Goal: Task Accomplishment & Management: Manage account settings

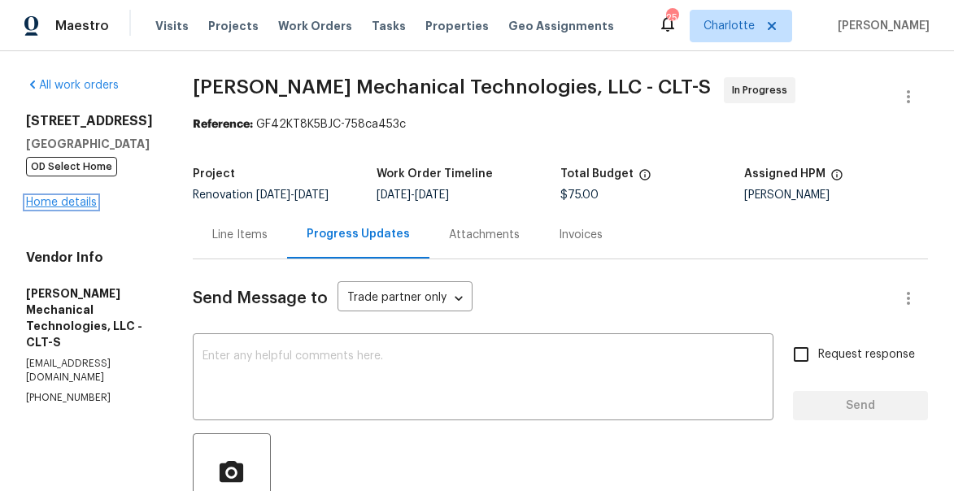
click at [56, 199] on link "Home details" at bounding box center [61, 202] width 71 height 11
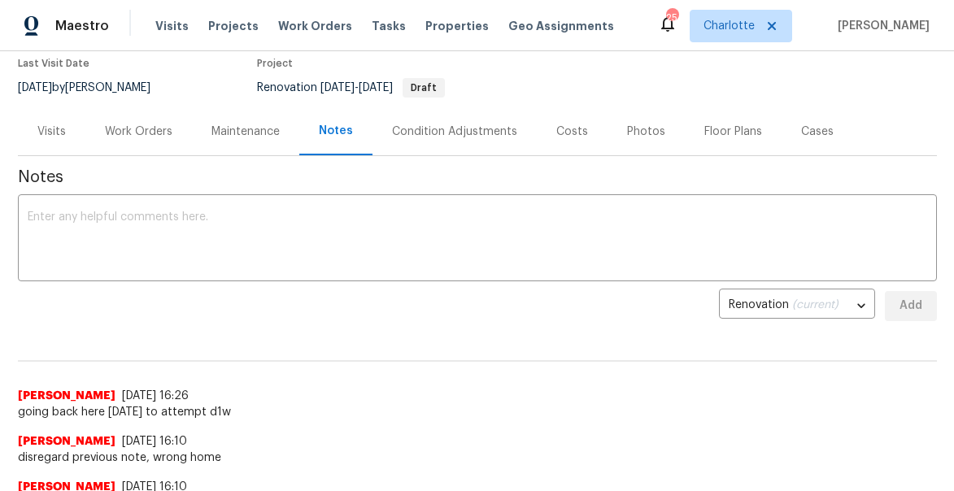
scroll to position [140, 0]
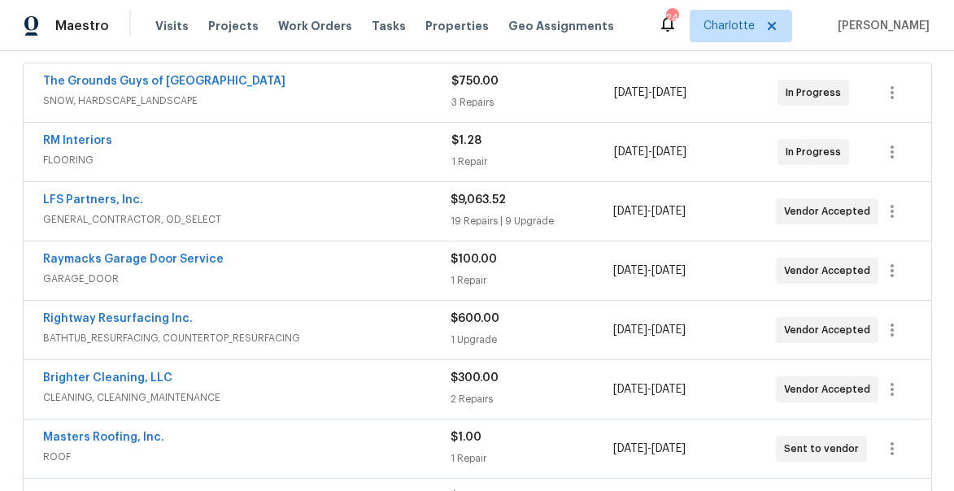
scroll to position [302, 0]
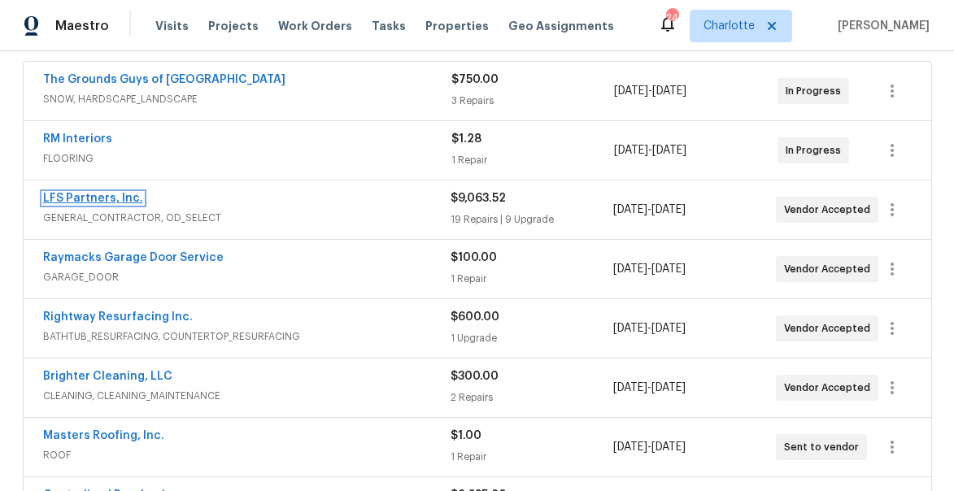
click at [74, 197] on link "LFS Partners, Inc." at bounding box center [93, 198] width 100 height 11
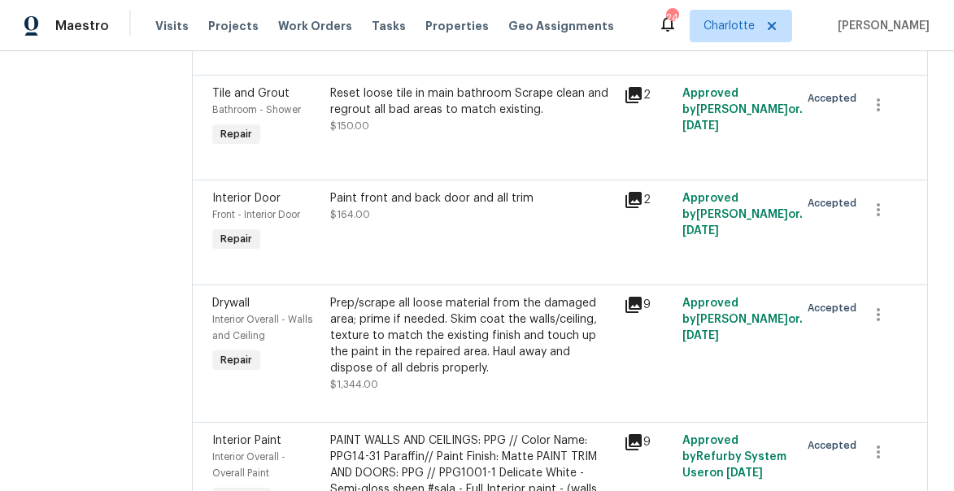
scroll to position [1946, 0]
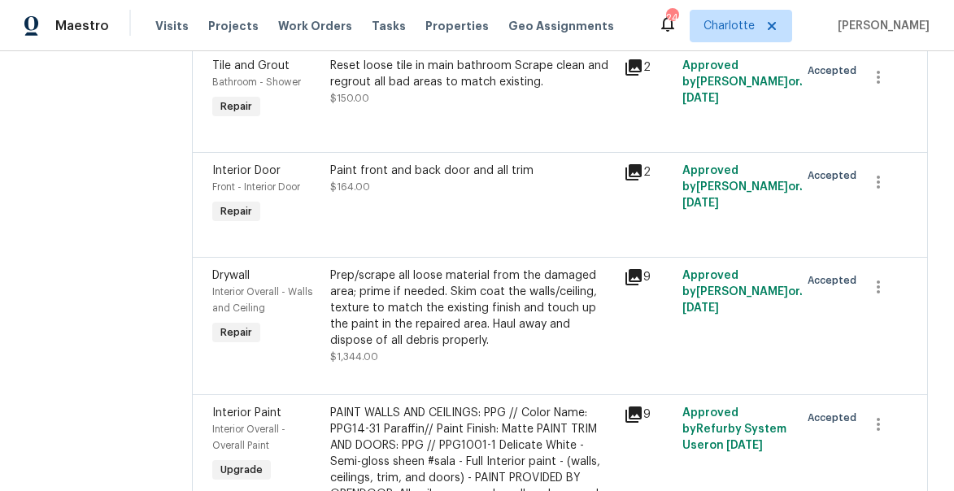
click at [403, 307] on div "Prep/scrape all loose material from the damaged area; prime if needed. Skim coa…" at bounding box center [472, 308] width 284 height 81
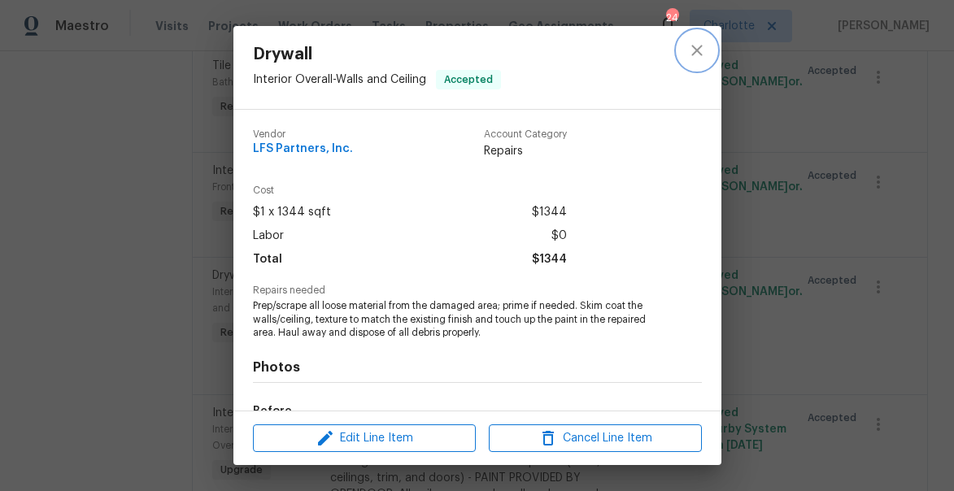
click at [698, 56] on icon "close" at bounding box center [697, 51] width 20 height 20
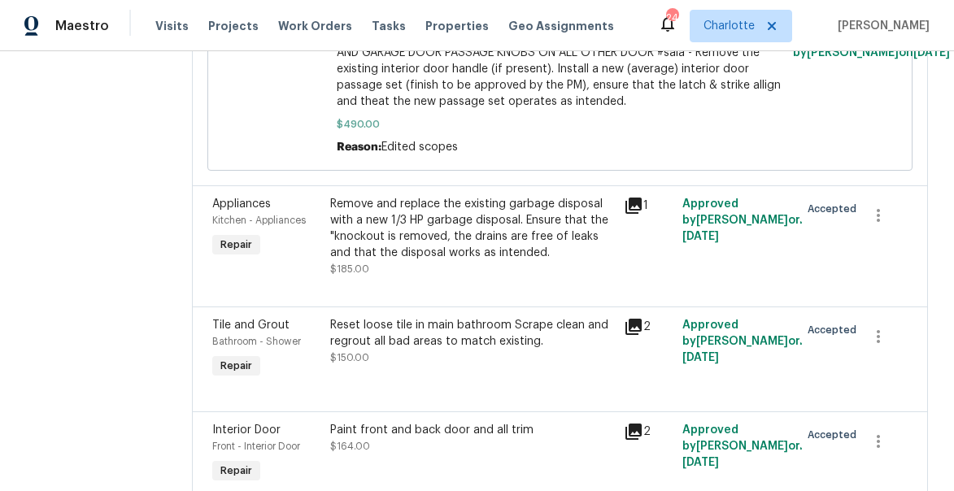
scroll to position [1692, 0]
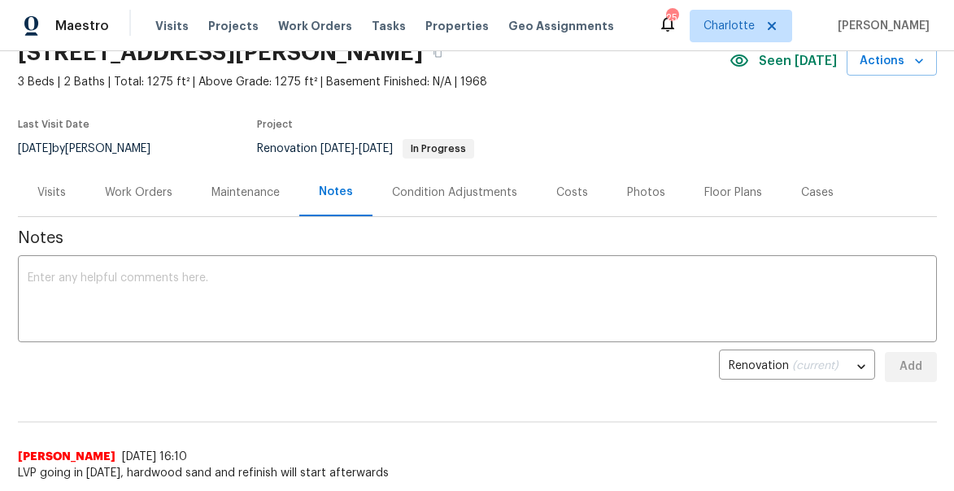
scroll to position [64, 0]
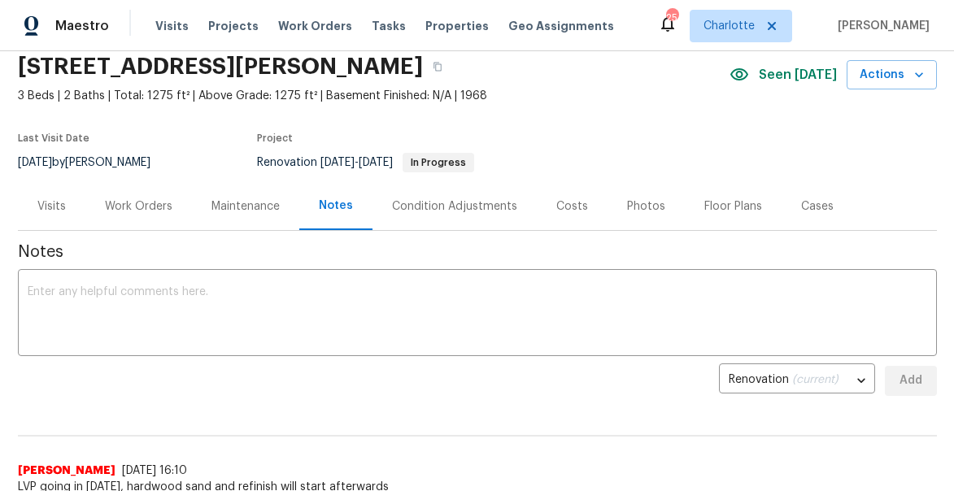
click at [138, 208] on div "Work Orders" at bounding box center [138, 206] width 67 height 16
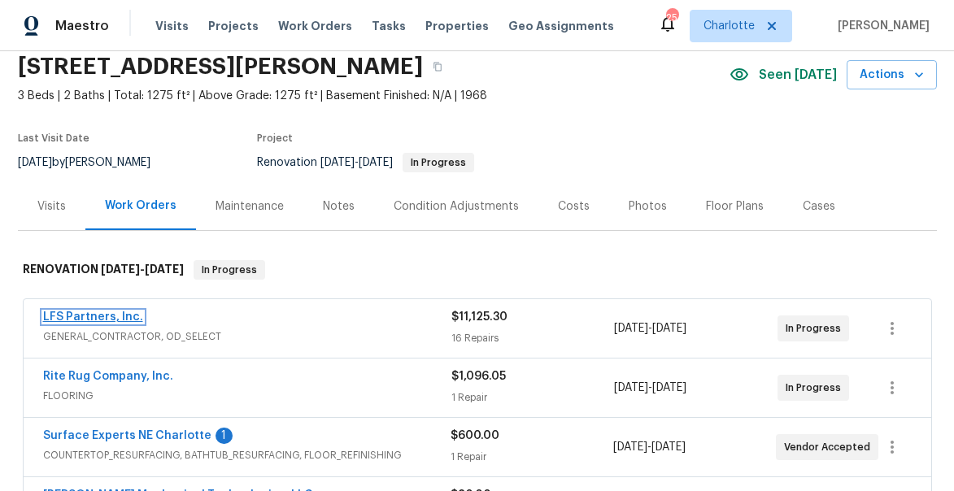
click at [86, 315] on link "LFS Partners, Inc." at bounding box center [93, 316] width 100 height 11
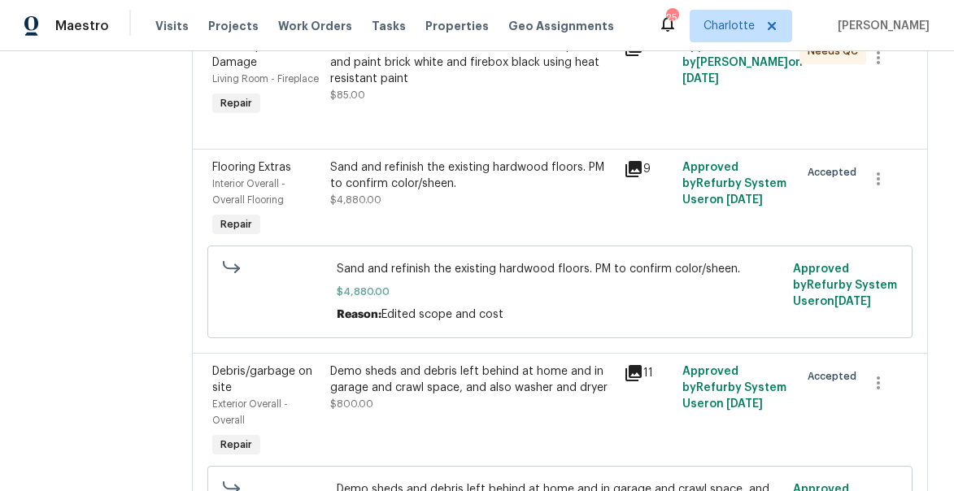
scroll to position [2576, 0]
click at [360, 185] on div "Sand and refinish the existing hardwood floors. PM to confirm color/sheen. $4,8…" at bounding box center [472, 184] width 284 height 49
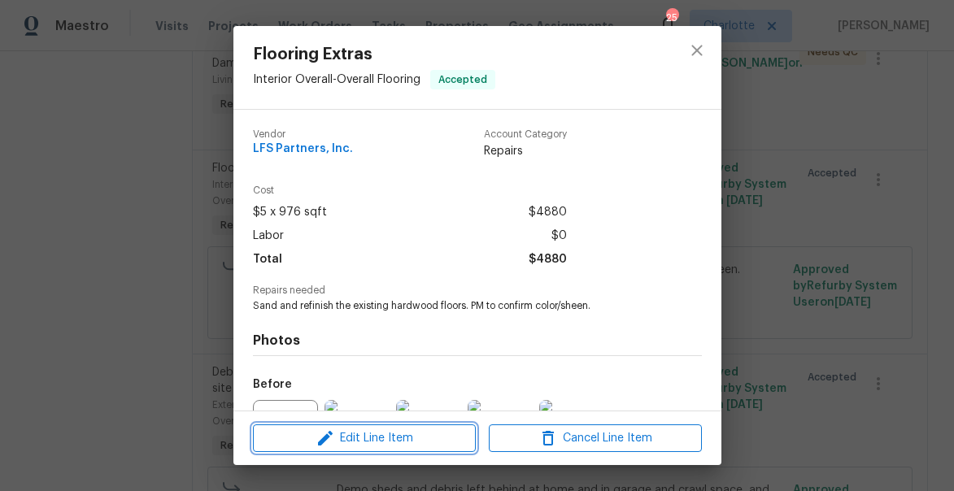
click at [368, 441] on span "Edit Line Item" at bounding box center [364, 439] width 213 height 20
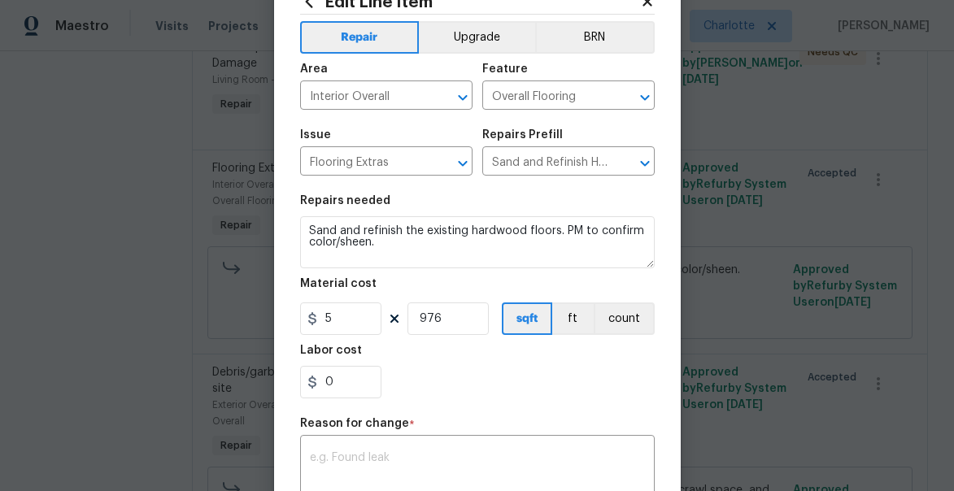
scroll to position [74, 0]
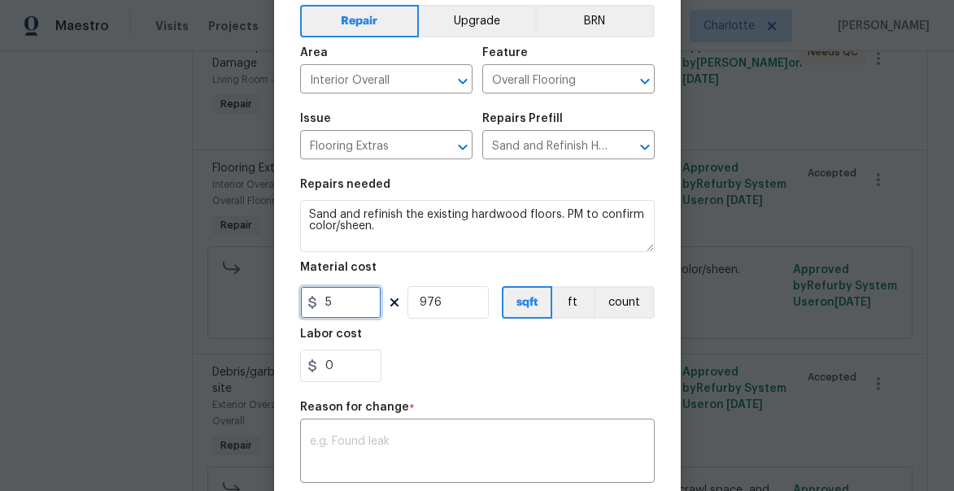
click at [351, 306] on input "5" at bounding box center [340, 302] width 81 height 33
type input "4200"
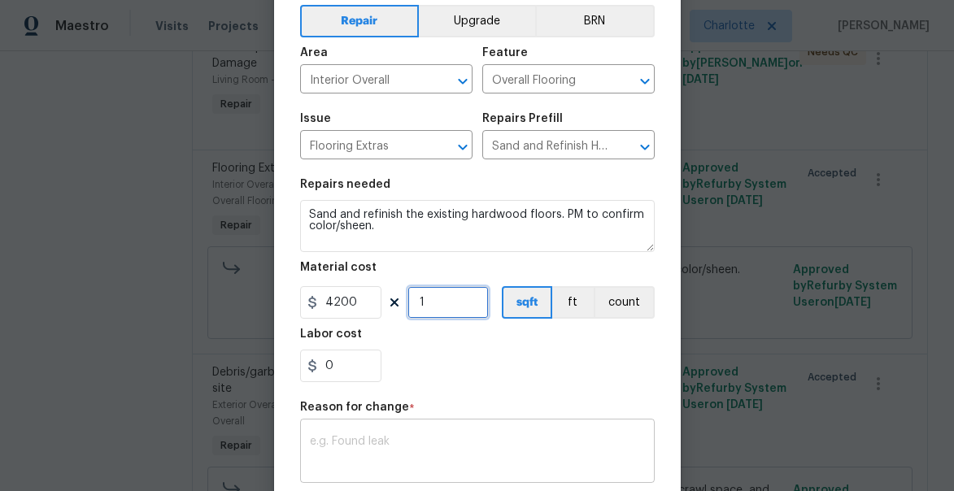
type input "1"
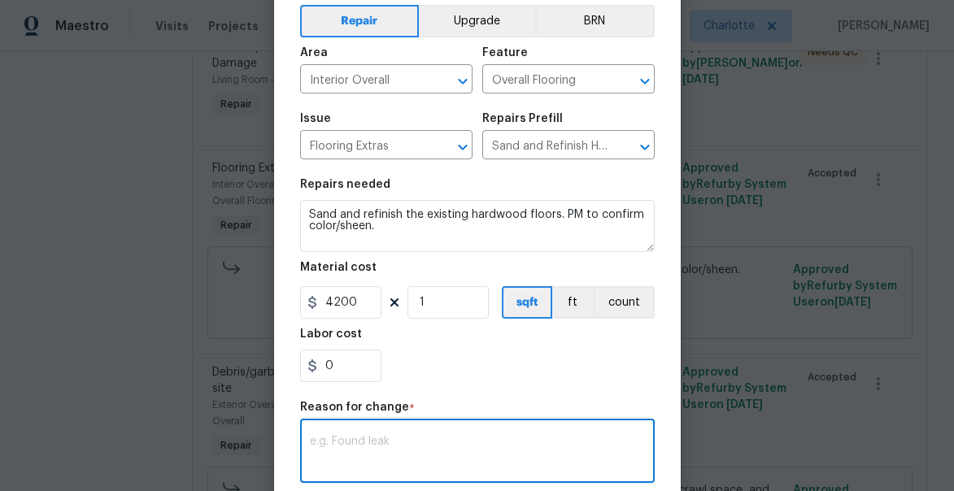
click at [460, 451] on textarea at bounding box center [477, 453] width 335 height 34
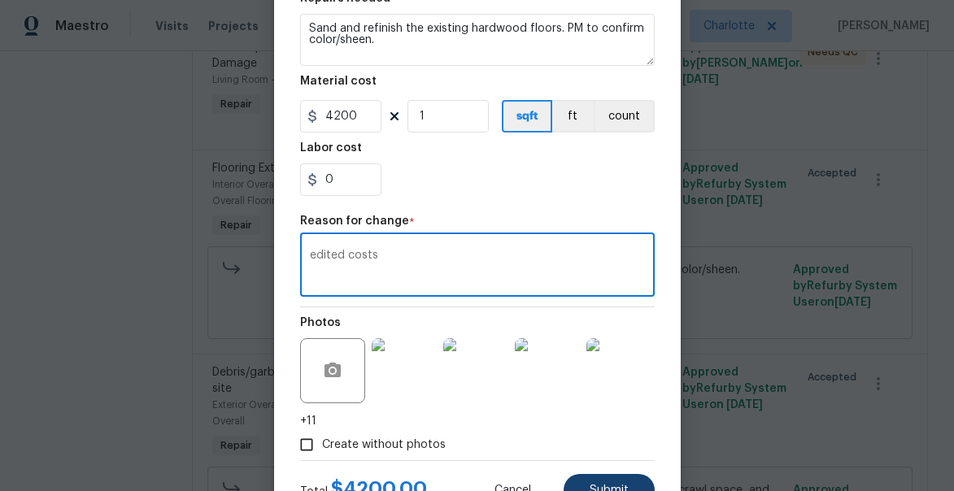
type textarea "edited costs"
click at [610, 475] on button "Submit" at bounding box center [609, 490] width 91 height 33
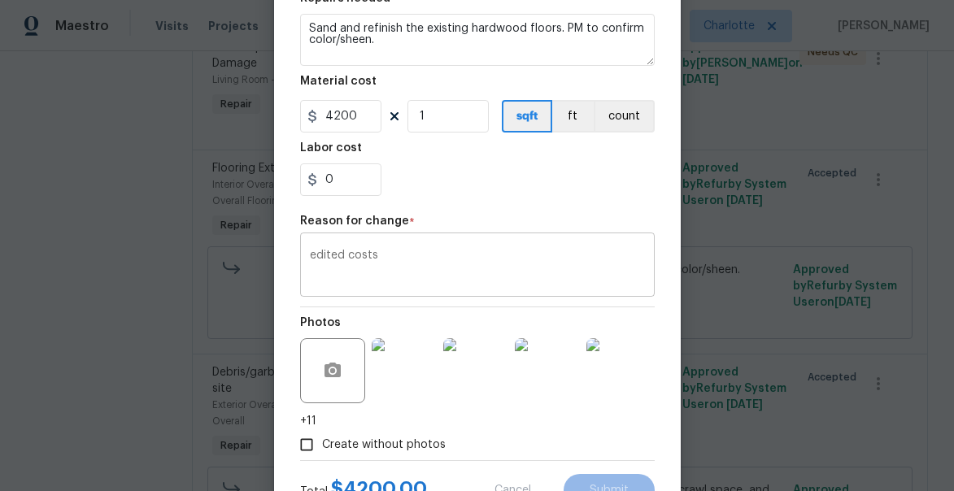
type input "976"
type input "5"
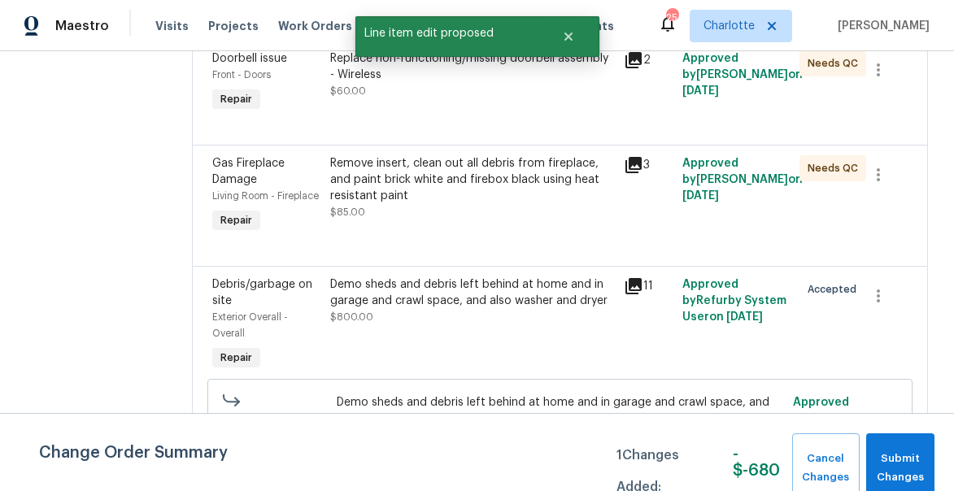
scroll to position [2802, 0]
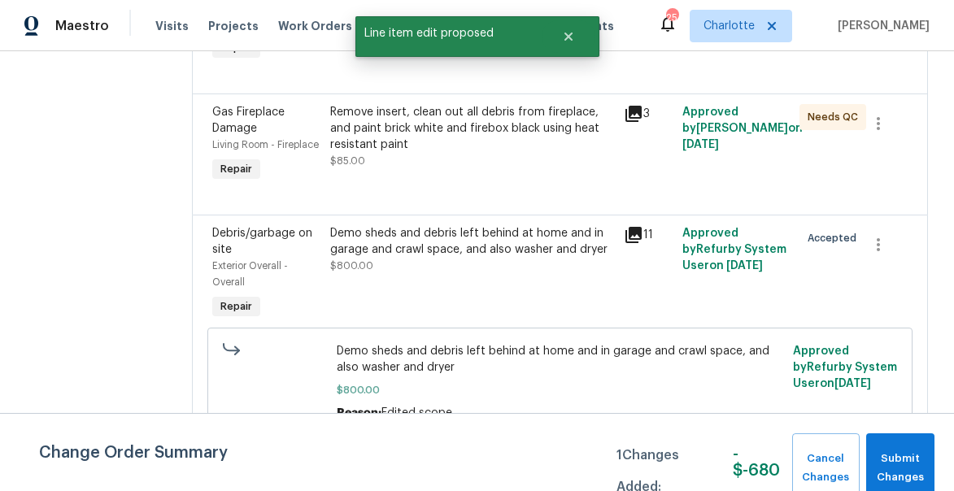
click at [630, 227] on icon at bounding box center [634, 235] width 20 height 20
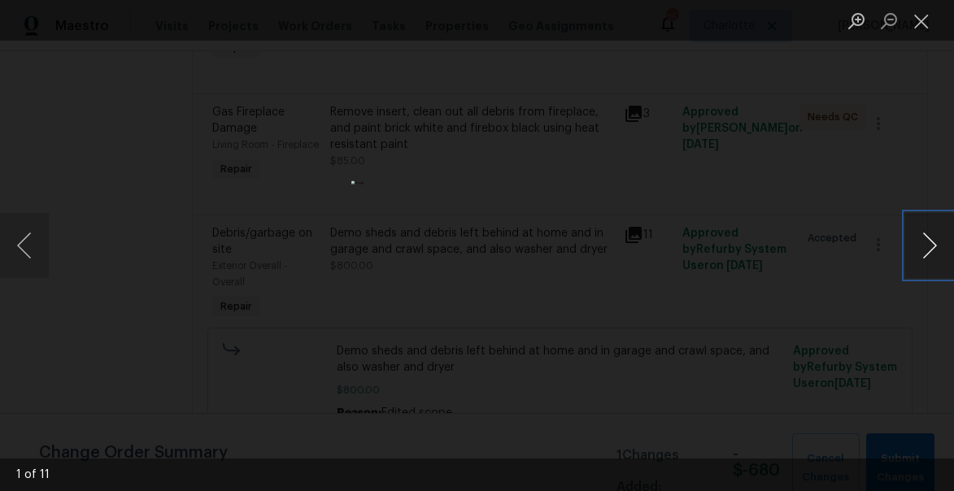
click at [927, 243] on button "Next image" at bounding box center [929, 245] width 49 height 65
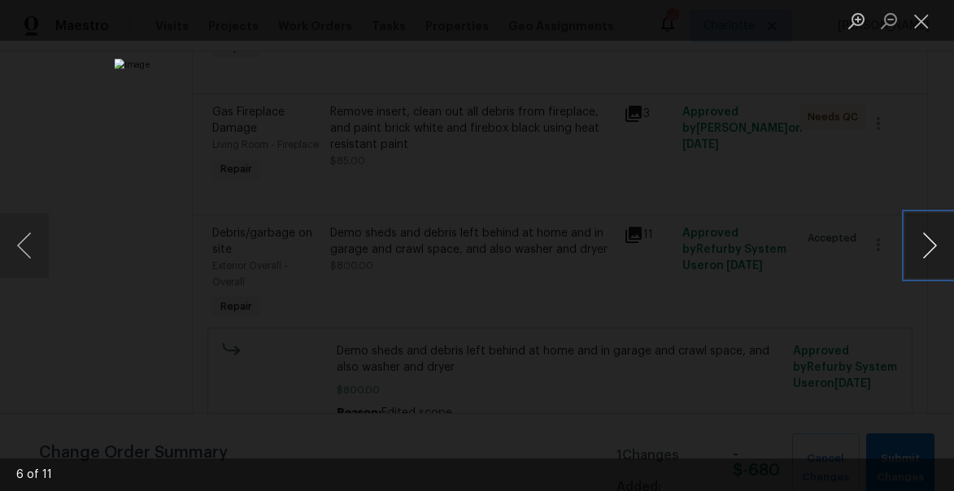
click at [927, 243] on button "Next image" at bounding box center [929, 245] width 49 height 65
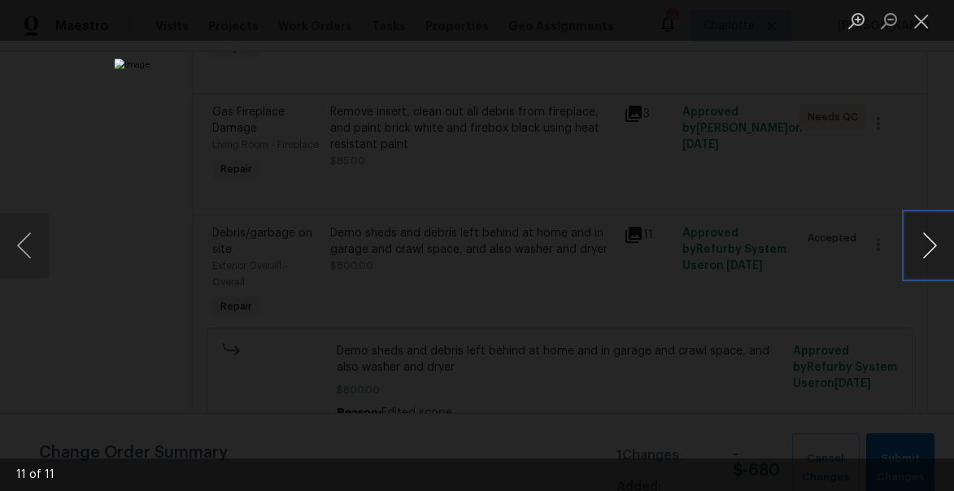
click at [927, 243] on button "Next image" at bounding box center [929, 245] width 49 height 65
click at [927, 21] on button "Close lightbox" at bounding box center [921, 21] width 33 height 28
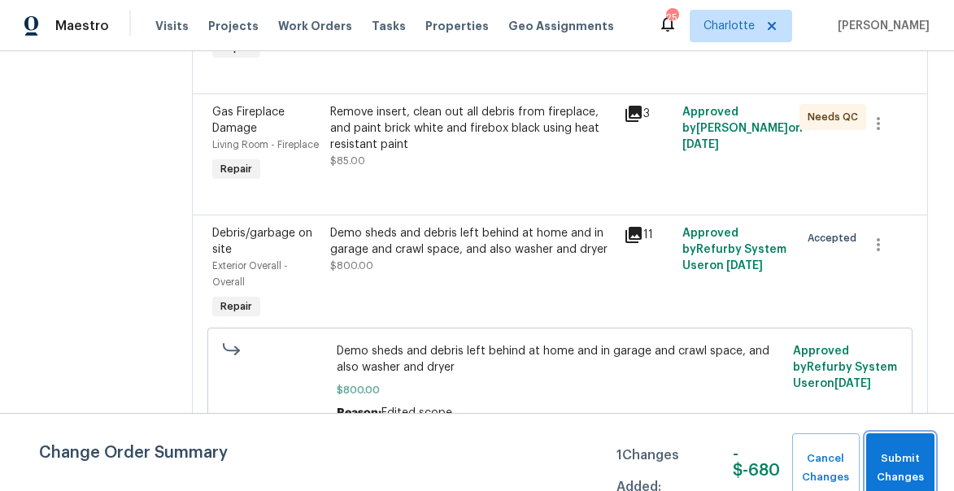
click at [899, 459] on span "Submit Changes" at bounding box center [900, 468] width 52 height 37
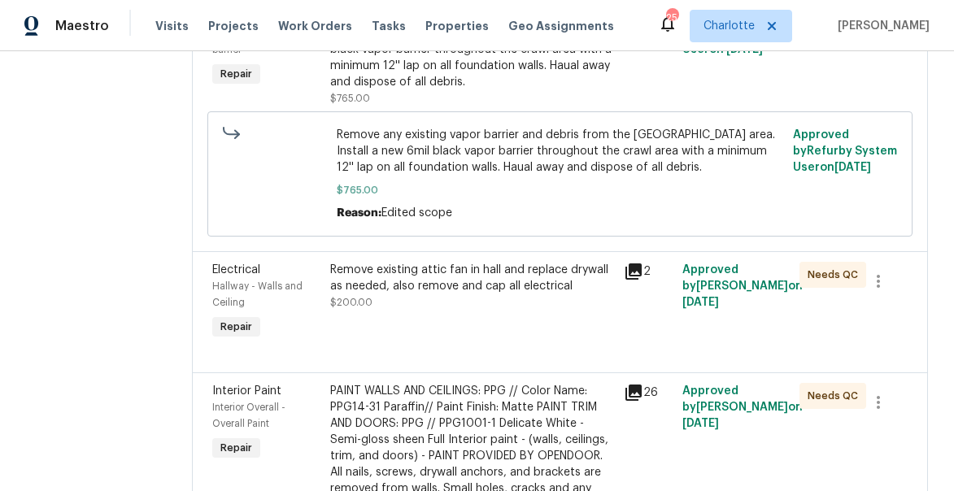
scroll to position [703, 0]
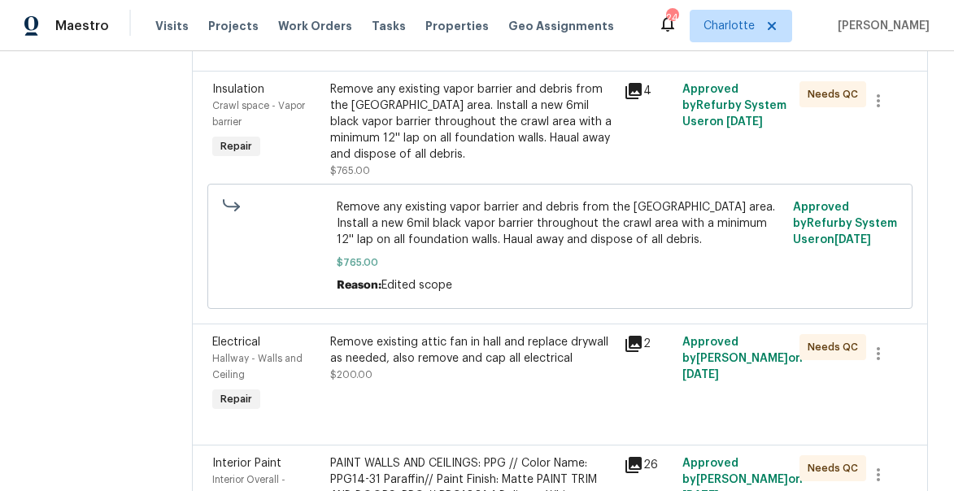
click at [497, 128] on div "Remove any existing vapor barrier and debris from the crawl area. Install a new…" at bounding box center [472, 121] width 284 height 81
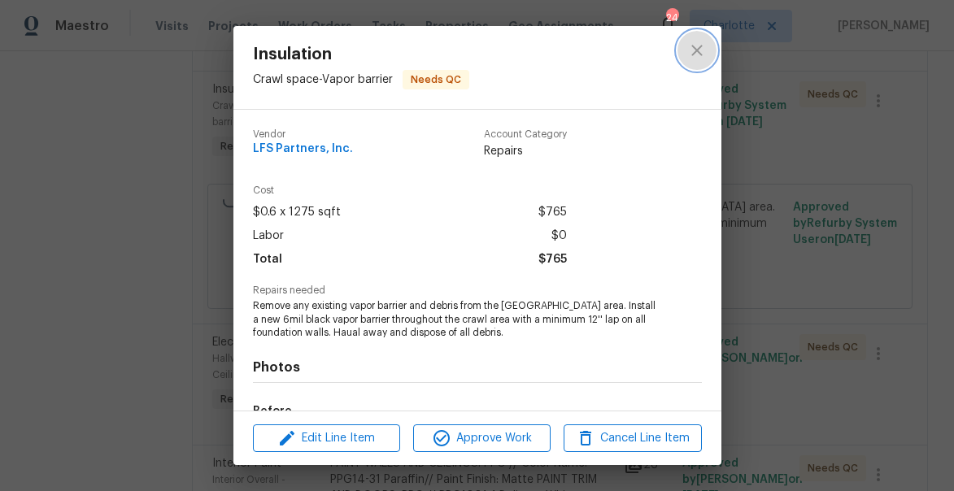
click at [684, 54] on button "close" at bounding box center [696, 50] width 39 height 39
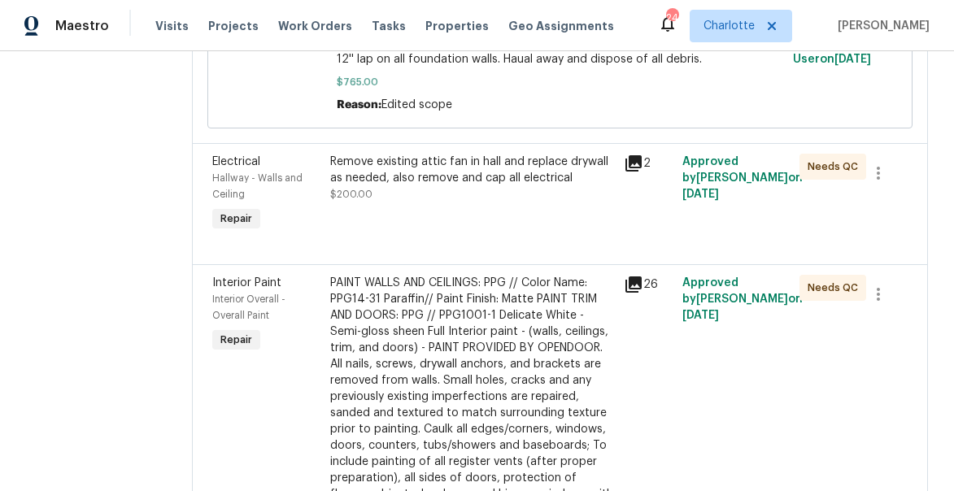
scroll to position [905, 0]
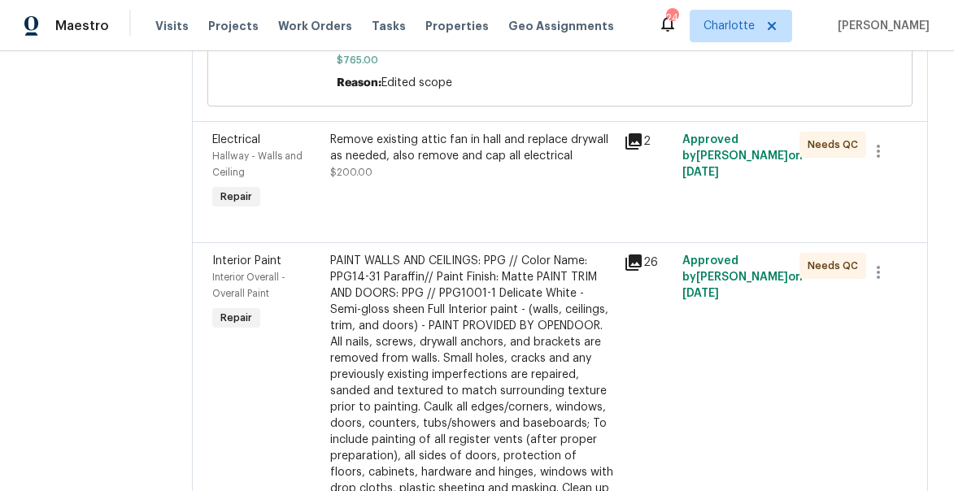
click at [481, 140] on div "Remove existing attic fan in hall and replace drywall as needed, also remove an…" at bounding box center [472, 148] width 284 height 33
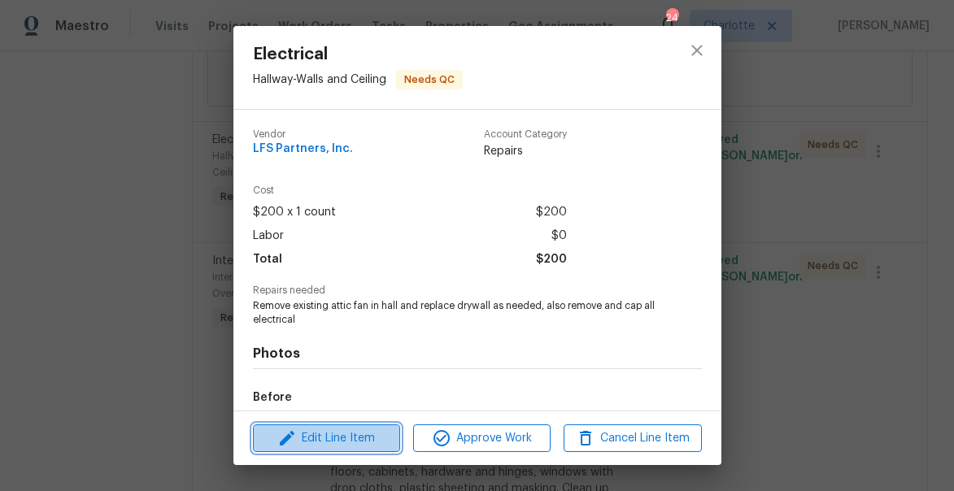
click at [364, 433] on span "Edit Line Item" at bounding box center [326, 439] width 137 height 20
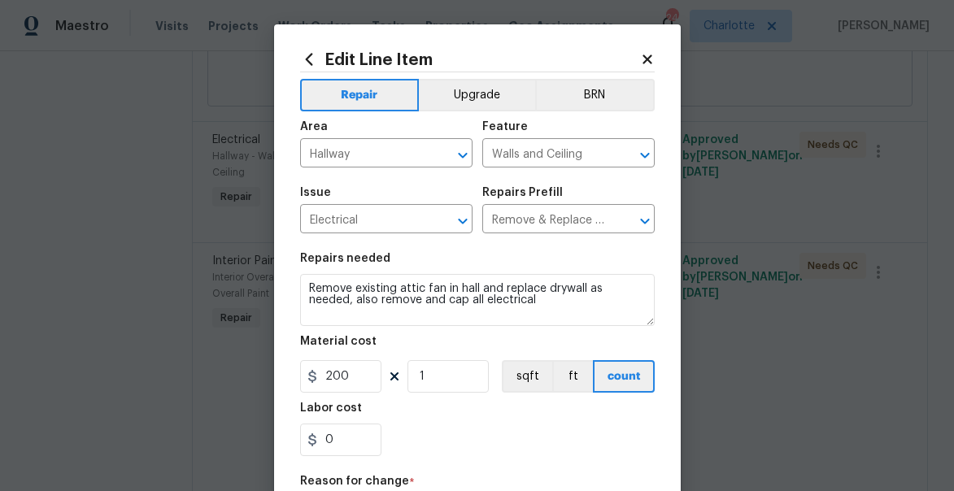
click at [651, 48] on div "Edit Line Item Repair Upgrade BRN Area Hallway ​ Feature Walls and Ceiling ​ Is…" at bounding box center [477, 400] width 407 height 752
click at [650, 52] on icon at bounding box center [647, 59] width 15 height 15
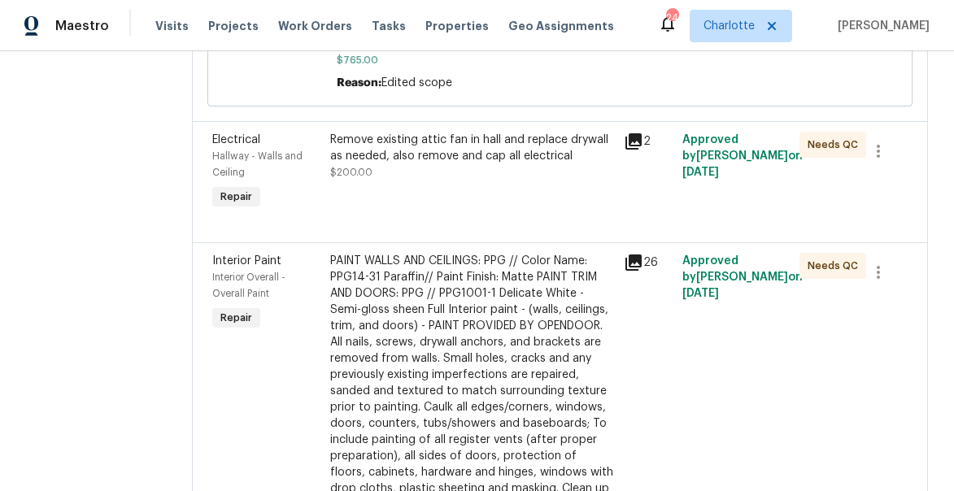
click at [634, 137] on icon at bounding box center [633, 141] width 16 height 16
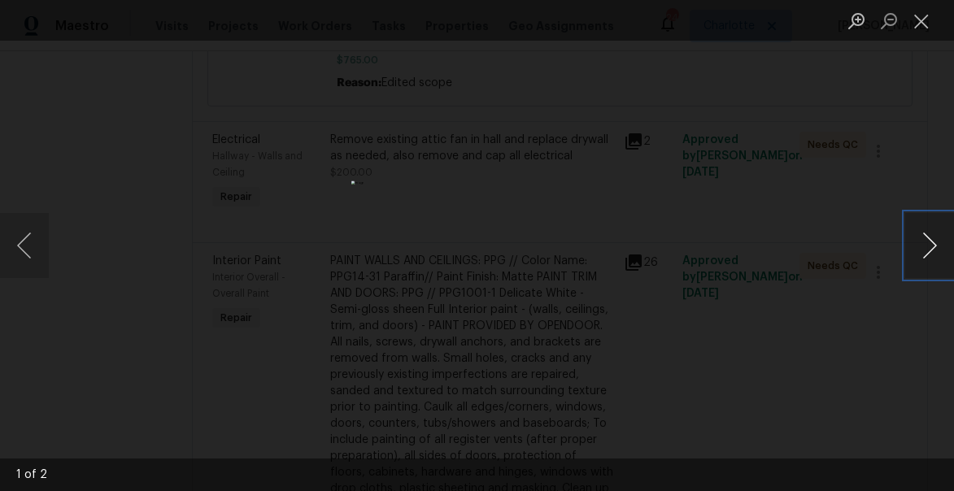
click at [935, 251] on button "Next image" at bounding box center [929, 245] width 49 height 65
click at [915, 23] on button "Close lightbox" at bounding box center [921, 21] width 33 height 28
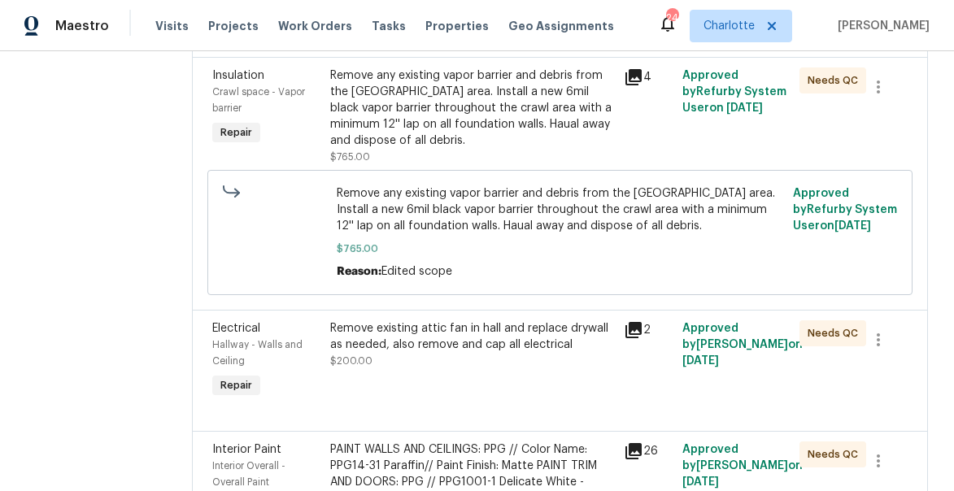
scroll to position [715, 0]
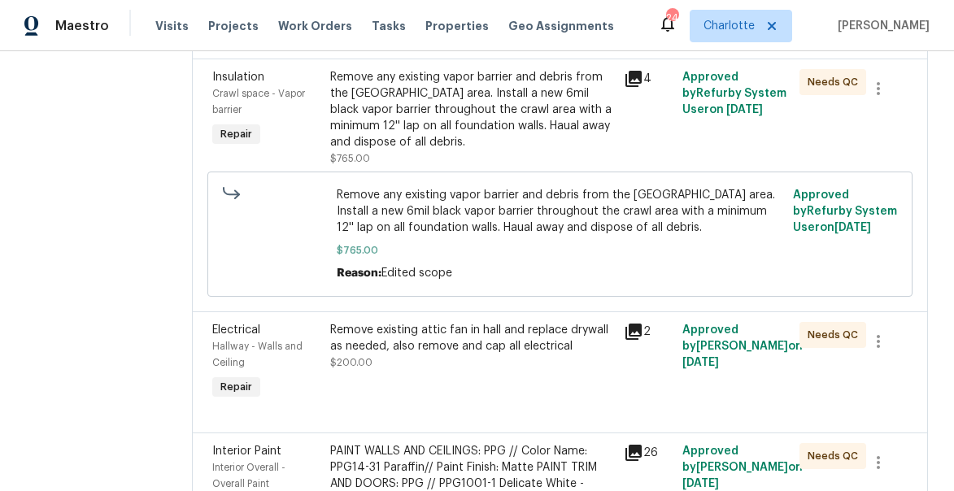
click at [382, 115] on div "Remove any existing vapor barrier and debris from the crawl area. Install a new…" at bounding box center [472, 109] width 284 height 81
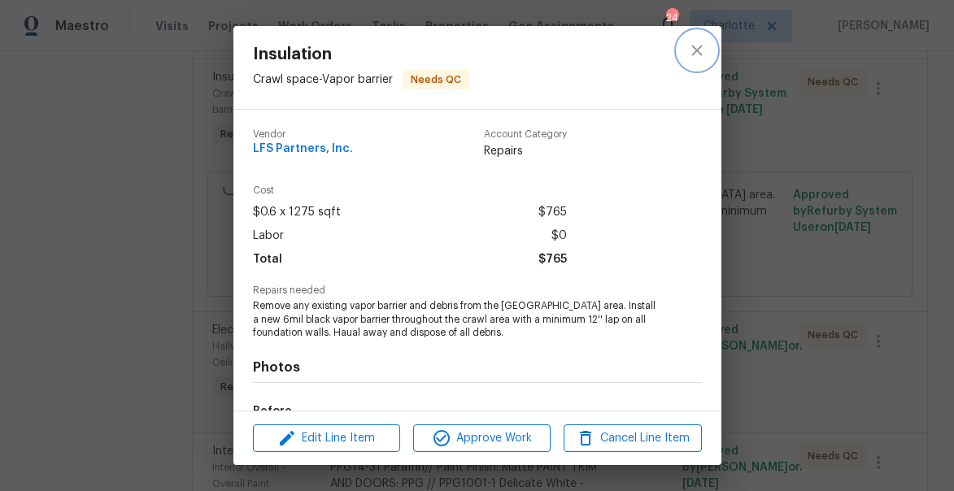
click at [694, 54] on icon "close" at bounding box center [697, 51] width 20 height 20
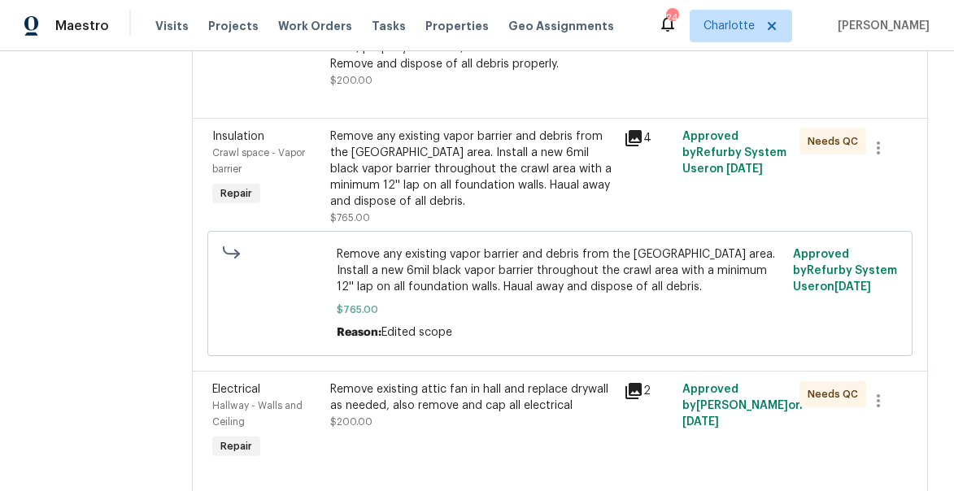
scroll to position [686, 0]
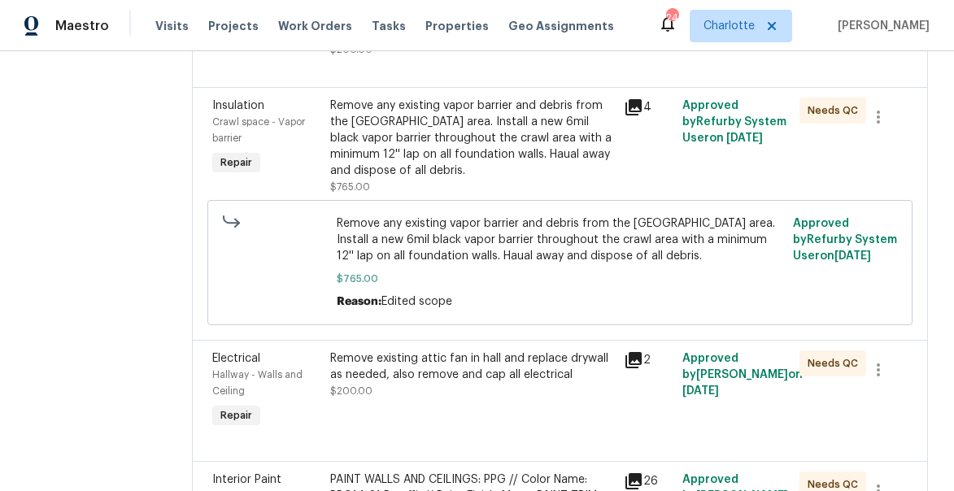
click at [363, 135] on div "Remove any existing vapor barrier and debris from the crawl area. Install a new…" at bounding box center [472, 138] width 284 height 81
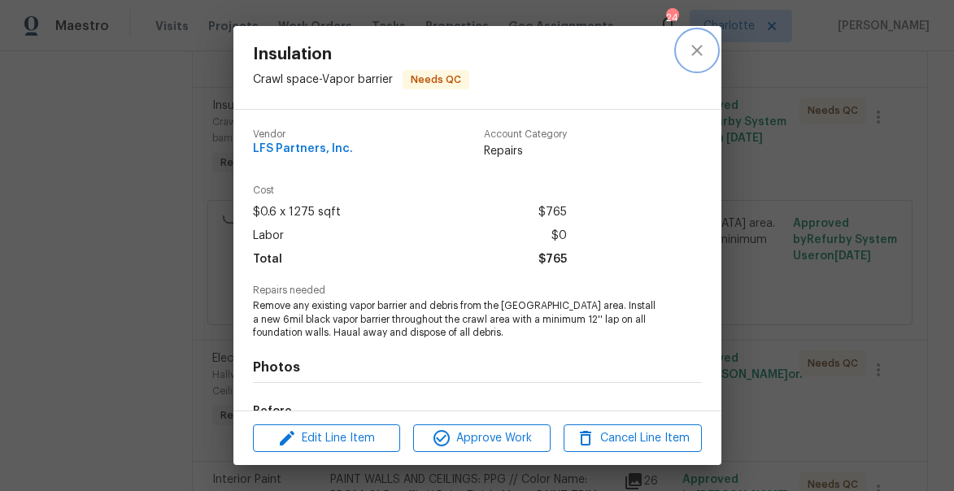
click at [699, 56] on icon "close" at bounding box center [697, 51] width 20 height 20
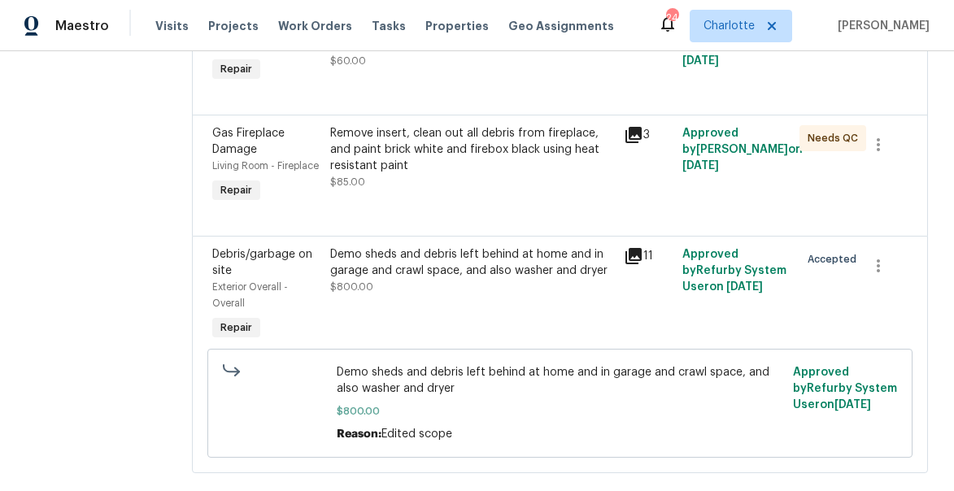
scroll to position [2782, 0]
click at [369, 253] on div "Demo sheds and debris left behind at home and in garage and crawl space, and al…" at bounding box center [472, 262] width 284 height 33
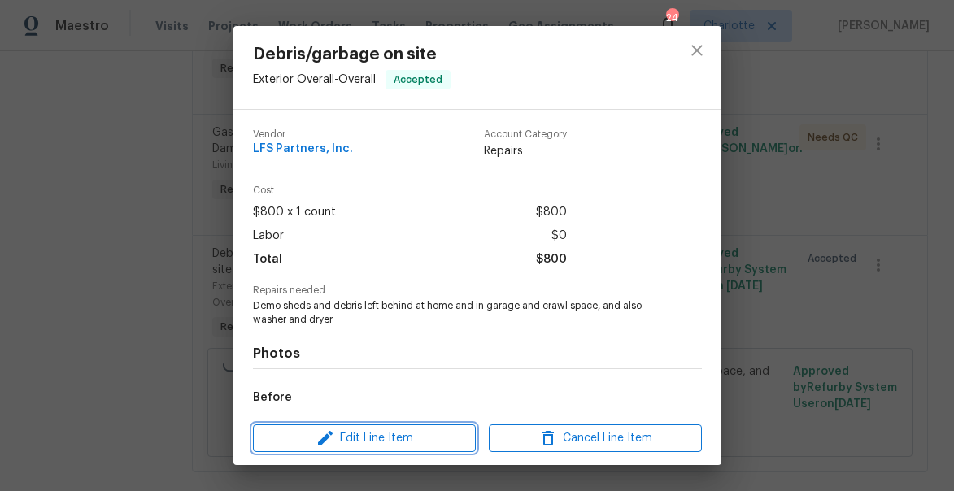
click at [400, 442] on span "Edit Line Item" at bounding box center [364, 439] width 213 height 20
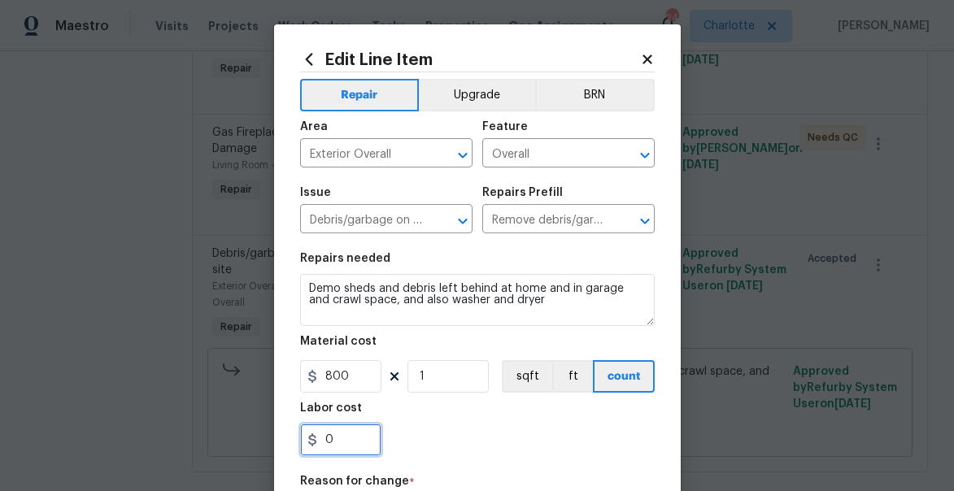
click at [332, 434] on input "0" at bounding box center [340, 440] width 81 height 33
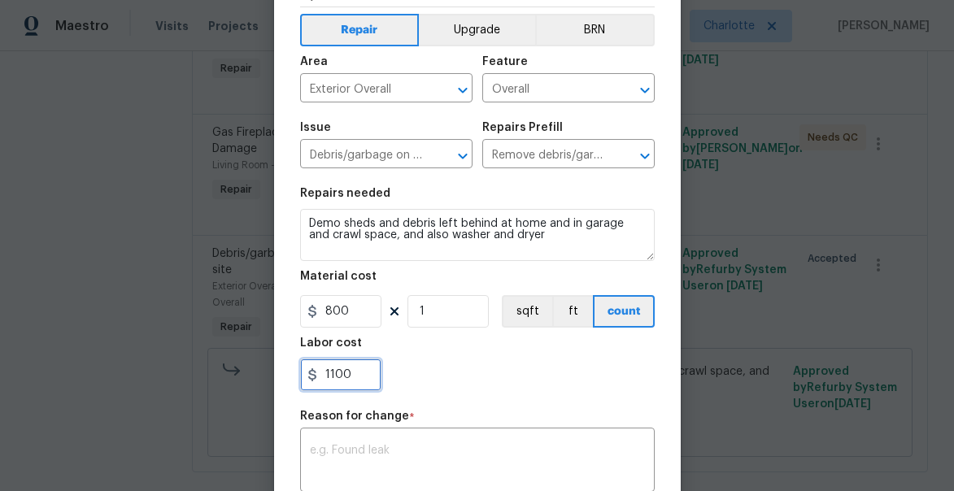
scroll to position [66, 0]
type input "1100"
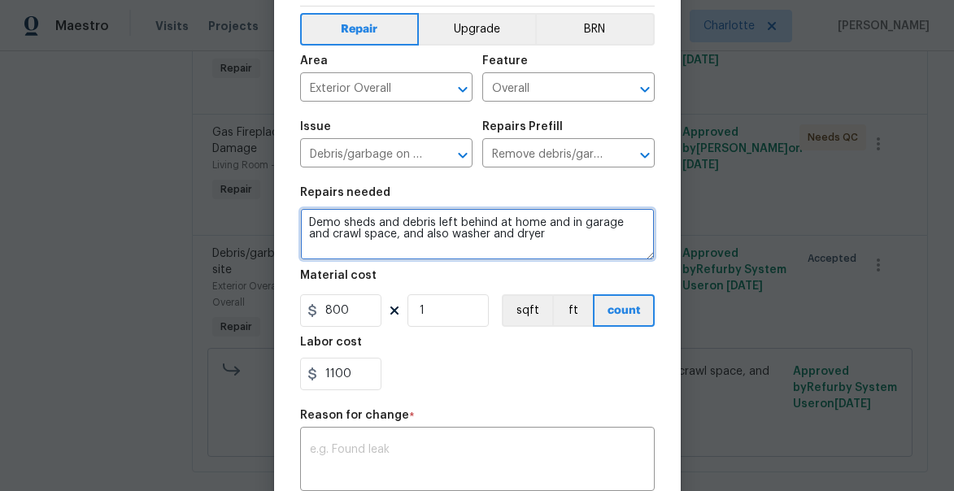
click at [555, 244] on textarea "Demo sheds and debris left behind at home and in garage and crawl space, and al…" at bounding box center [477, 234] width 355 height 52
type textarea "Demo sheds and debris left behind at home and in garage and crawl space, and al…"
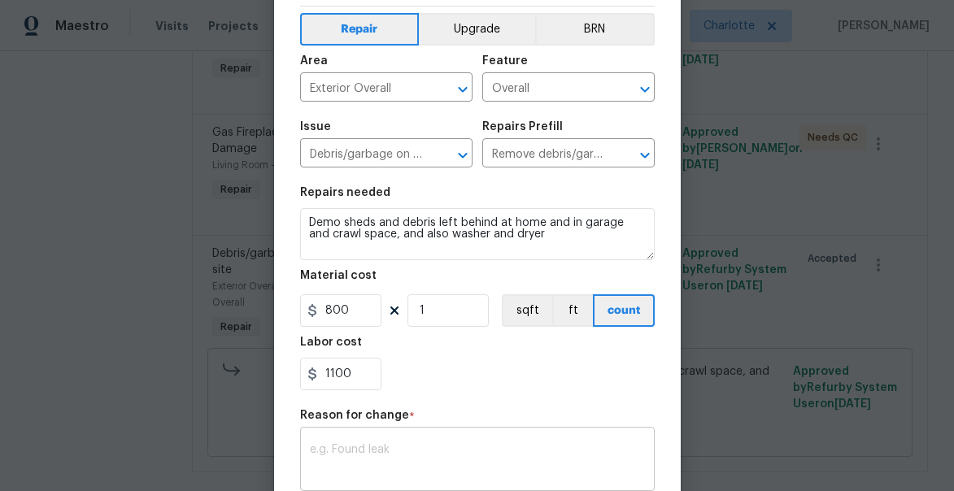
click at [485, 448] on textarea at bounding box center [477, 461] width 335 height 34
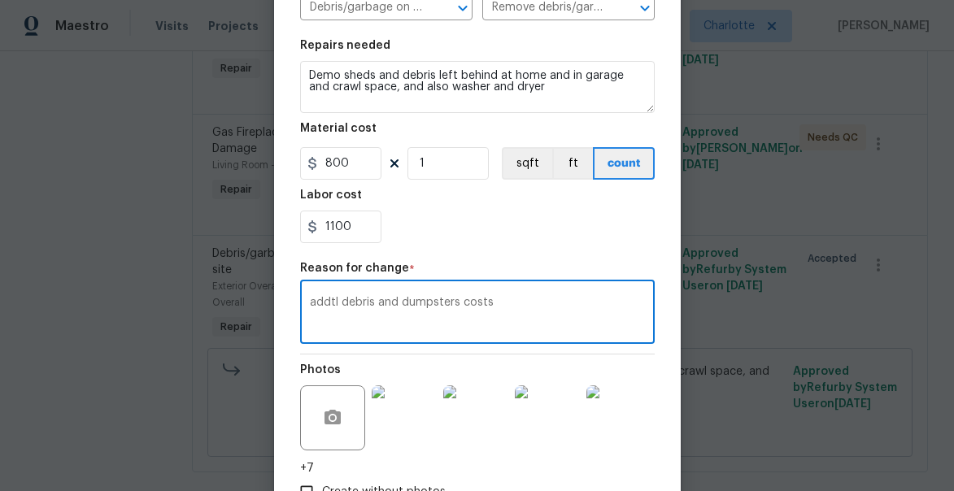
scroll to position [291, 0]
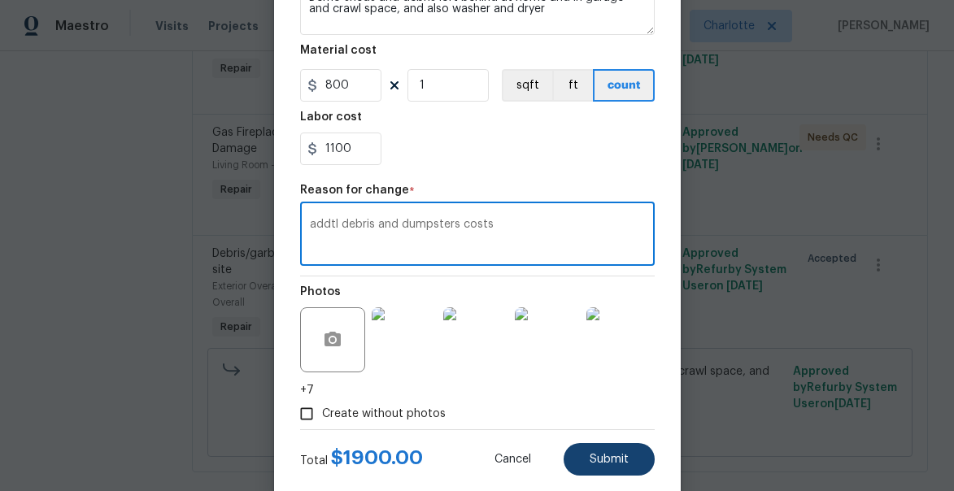
type textarea "addtl debris and dumpsters costs"
click at [611, 464] on span "Submit" at bounding box center [609, 460] width 39 height 12
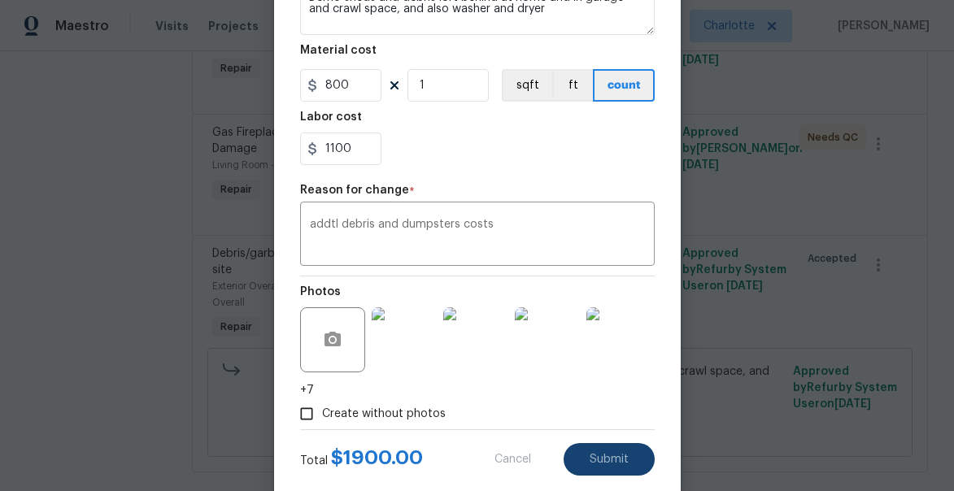
type textarea "Demo sheds and debris left behind at home and in garage and crawl space, and al…"
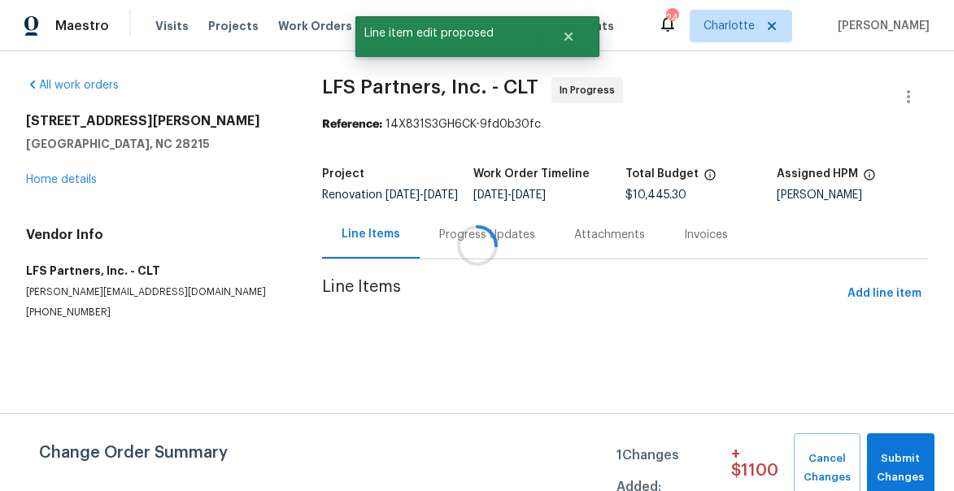
scroll to position [0, 0]
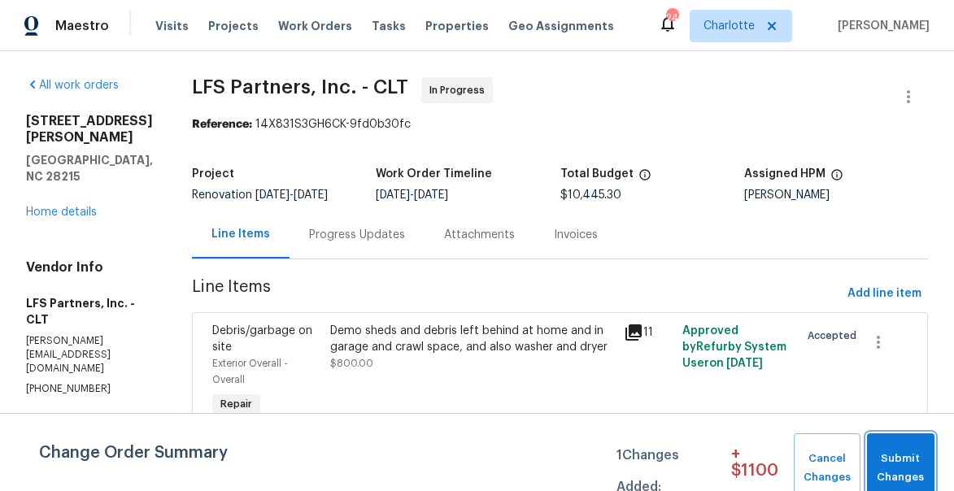
click at [919, 464] on span "Submit Changes" at bounding box center [900, 468] width 51 height 37
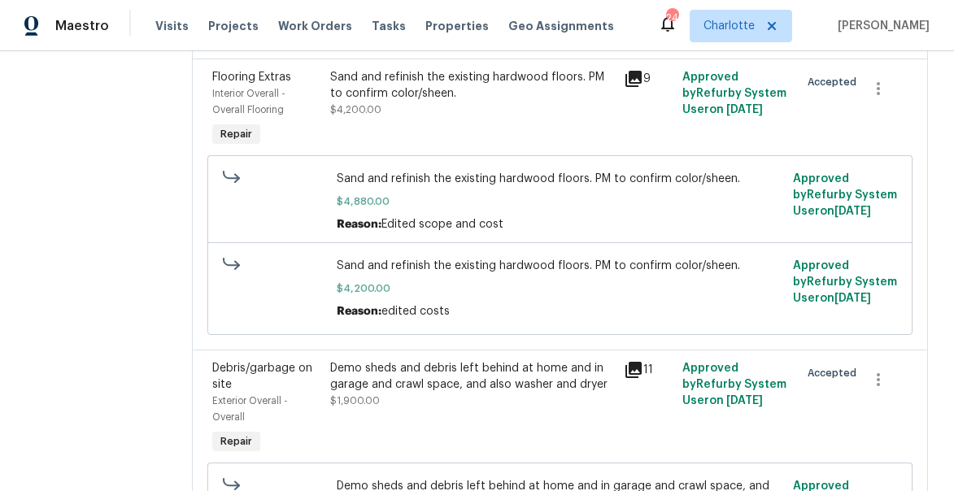
scroll to position [2669, 0]
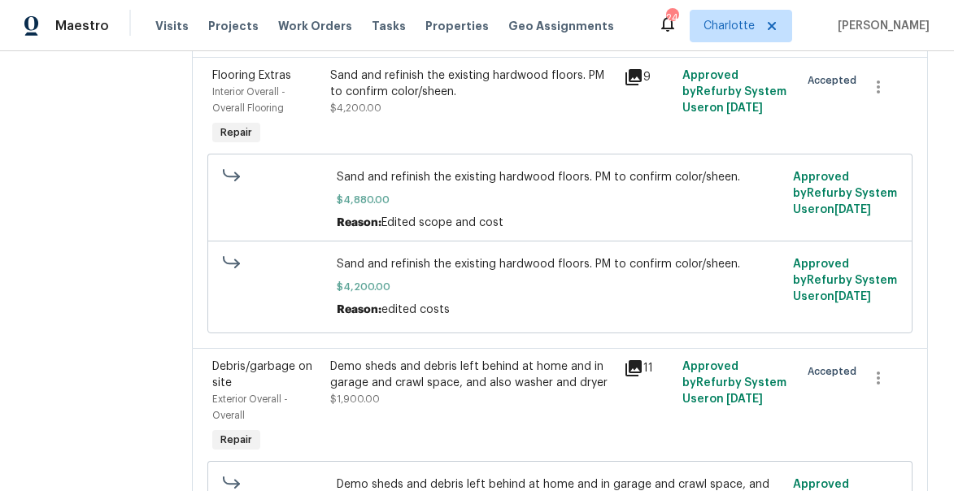
click at [520, 256] on span "Sand and refinish the existing hardwood floors. PM to confirm color/sheen." at bounding box center [560, 264] width 446 height 16
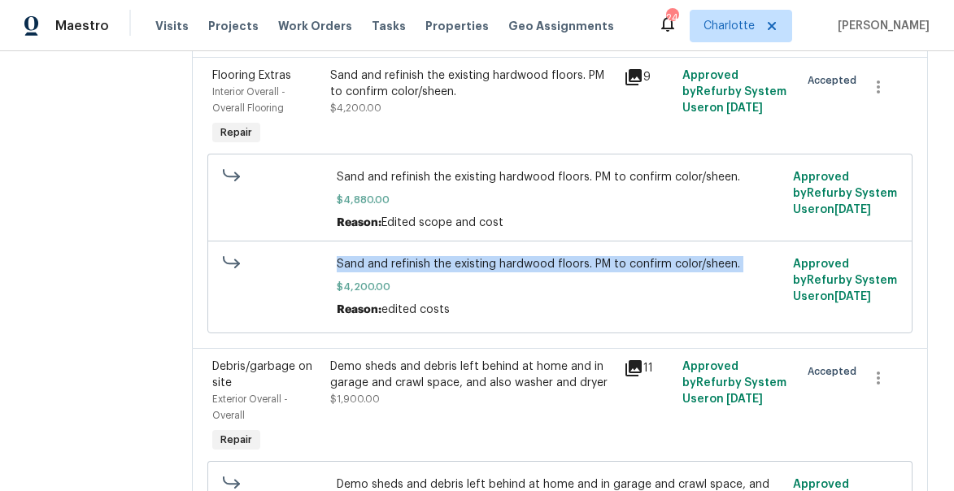
click at [520, 256] on span "Sand and refinish the existing hardwood floors. PM to confirm color/sheen." at bounding box center [560, 264] width 446 height 16
copy span "Sand and refinish the existing hardwood floors. PM to confirm color/sheen."
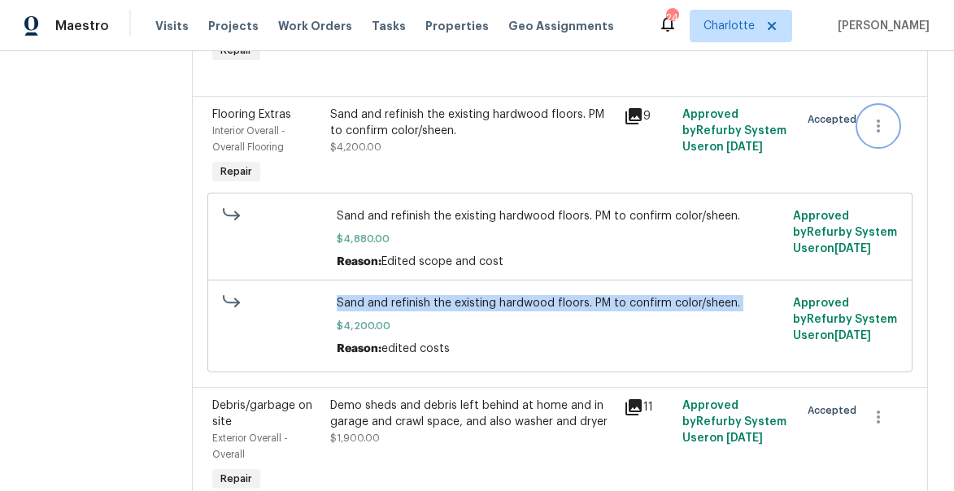
click at [876, 116] on icon "button" at bounding box center [879, 126] width 20 height 20
click at [883, 123] on li "Cancel" at bounding box center [888, 117] width 63 height 27
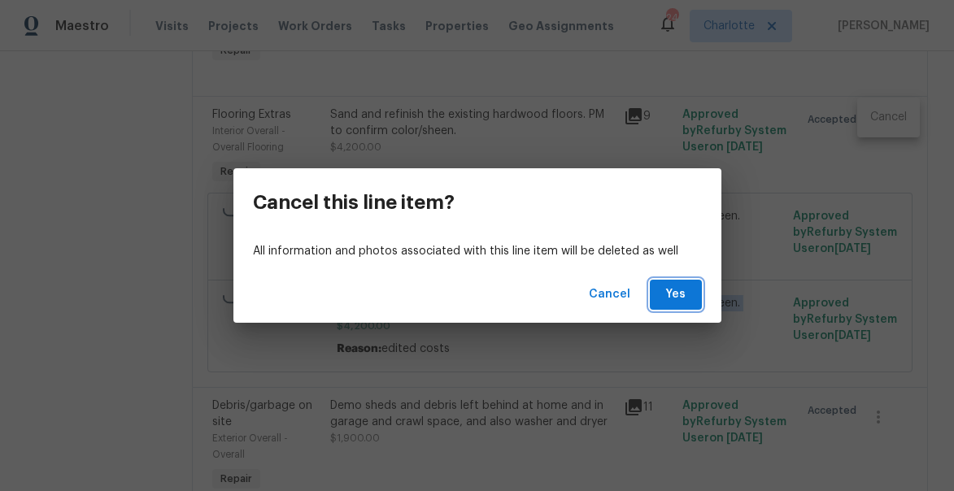
click at [682, 300] on span "Yes" at bounding box center [676, 295] width 26 height 20
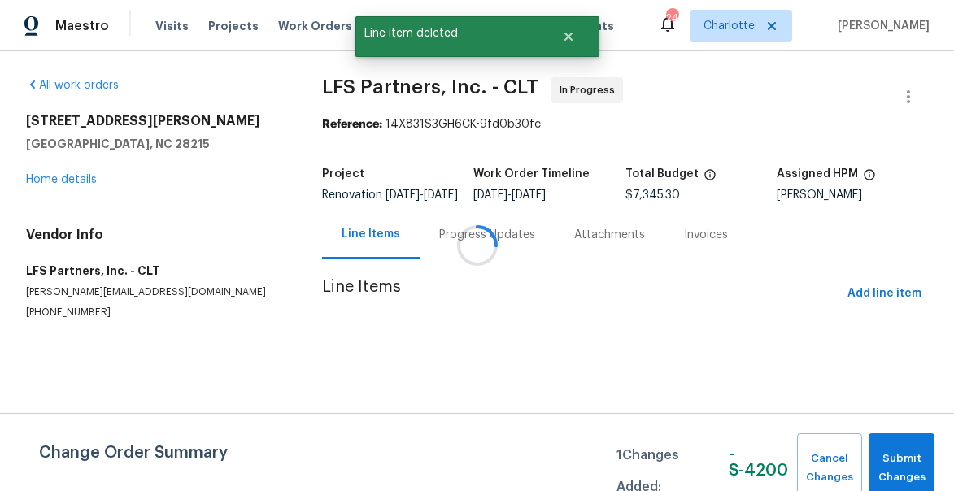
scroll to position [0, 0]
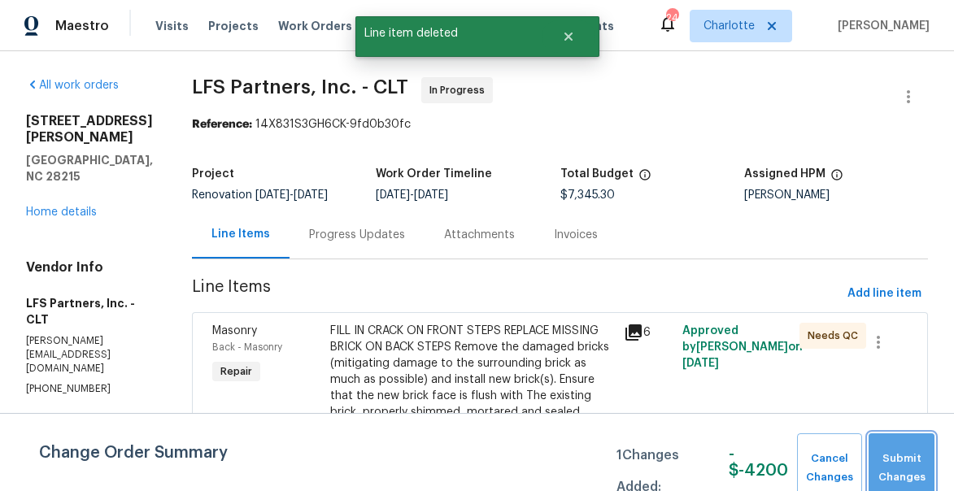
click at [899, 455] on span "Submit Changes" at bounding box center [902, 468] width 50 height 37
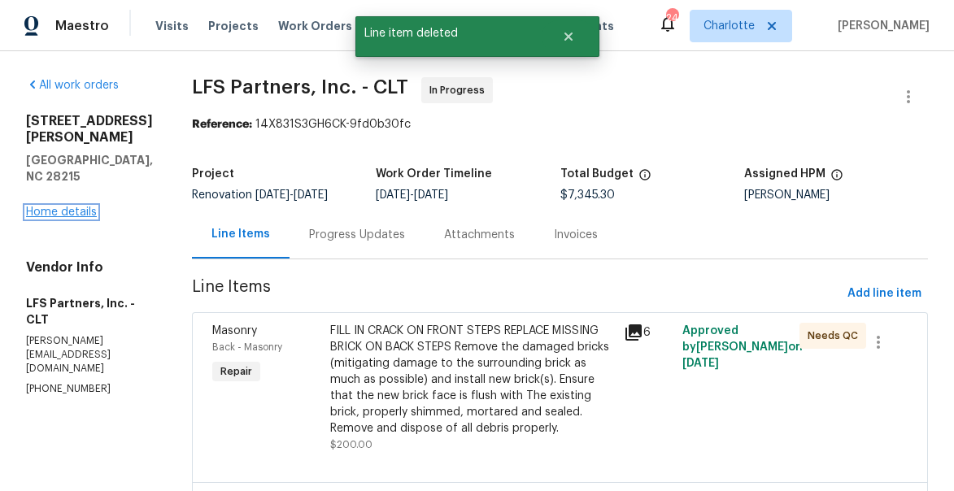
click at [76, 207] on link "Home details" at bounding box center [61, 212] width 71 height 11
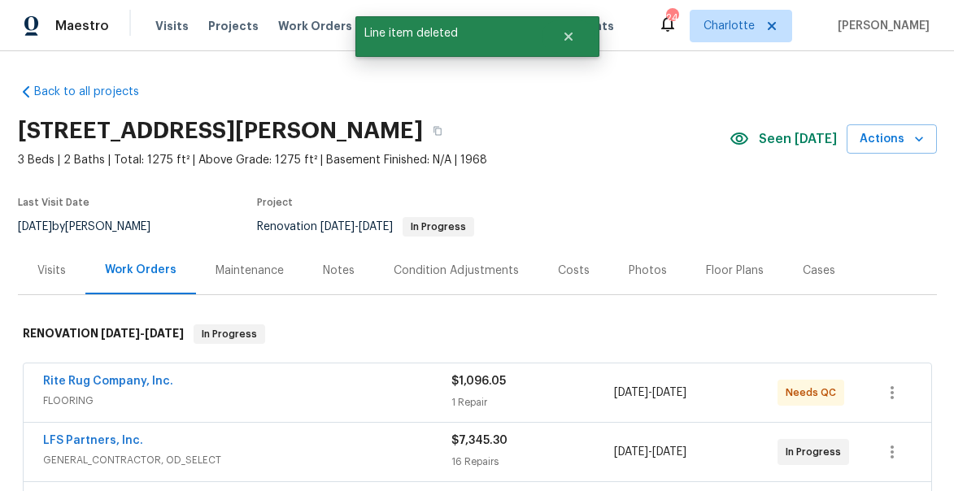
scroll to position [601, 0]
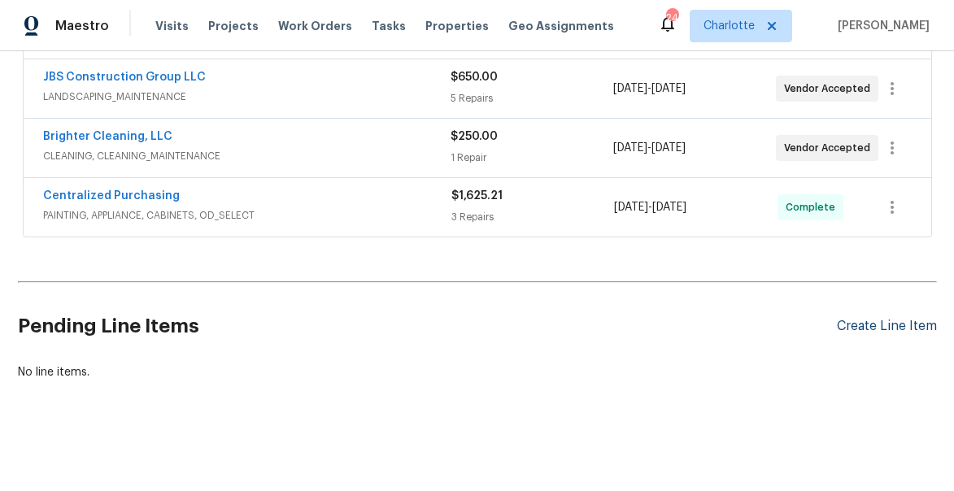
click at [888, 332] on div "Create Line Item" at bounding box center [887, 326] width 100 height 15
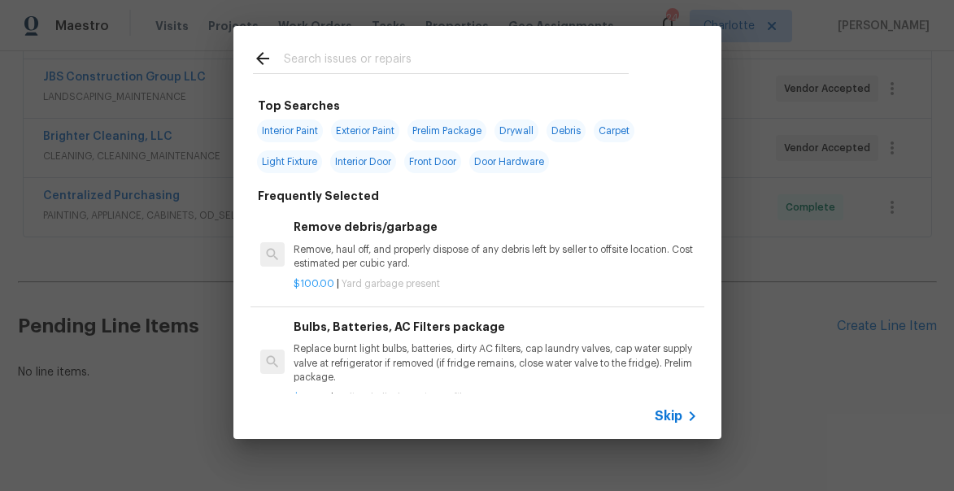
click at [316, 62] on input "text" at bounding box center [456, 61] width 345 height 24
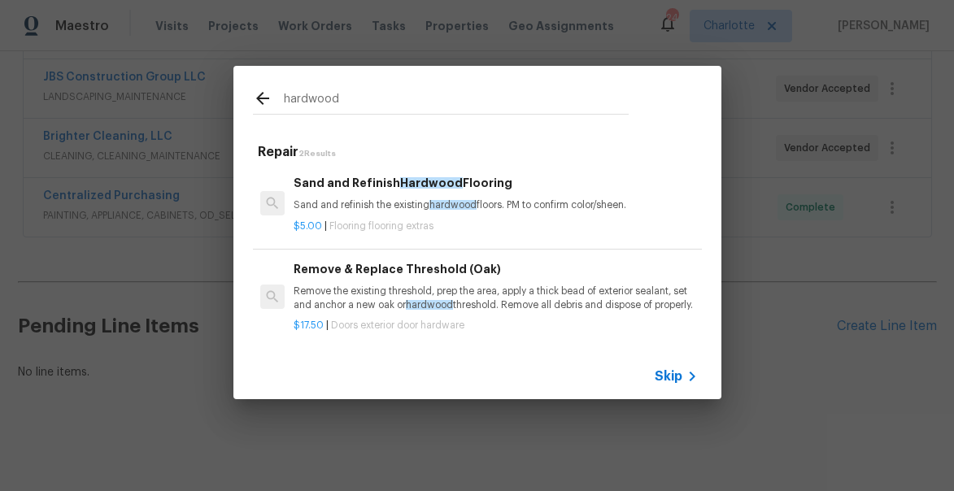
type input "hardwood"
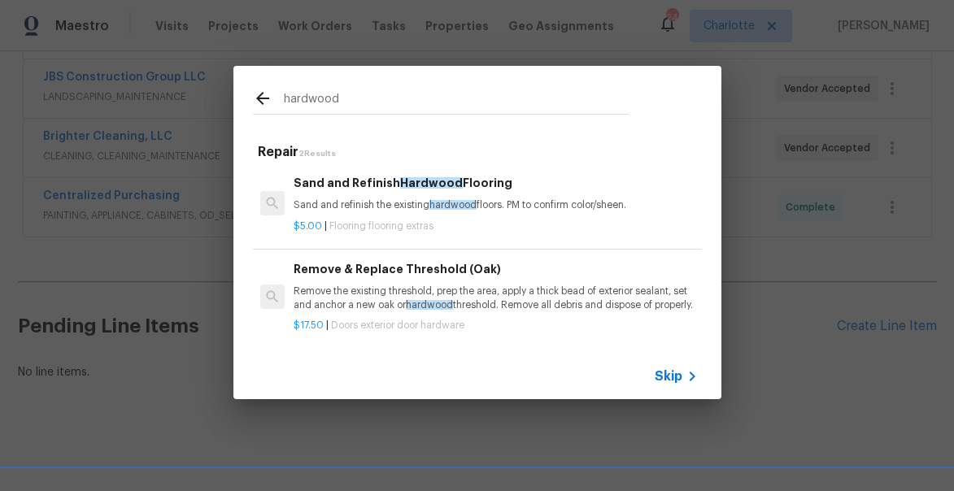
click at [365, 198] on p "Sand and refinish the existing hardwood floors. PM to confirm color/sheen." at bounding box center [495, 205] width 403 height 14
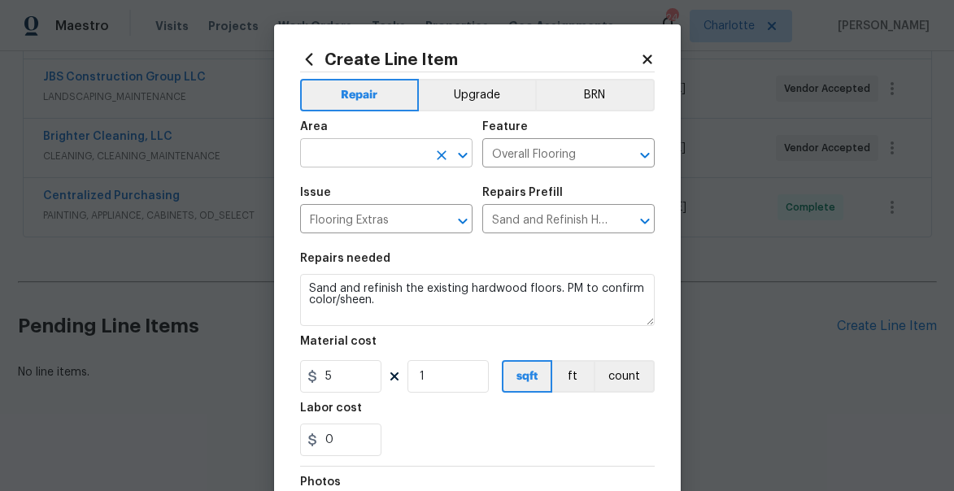
click at [368, 151] on input "text" at bounding box center [363, 154] width 127 height 25
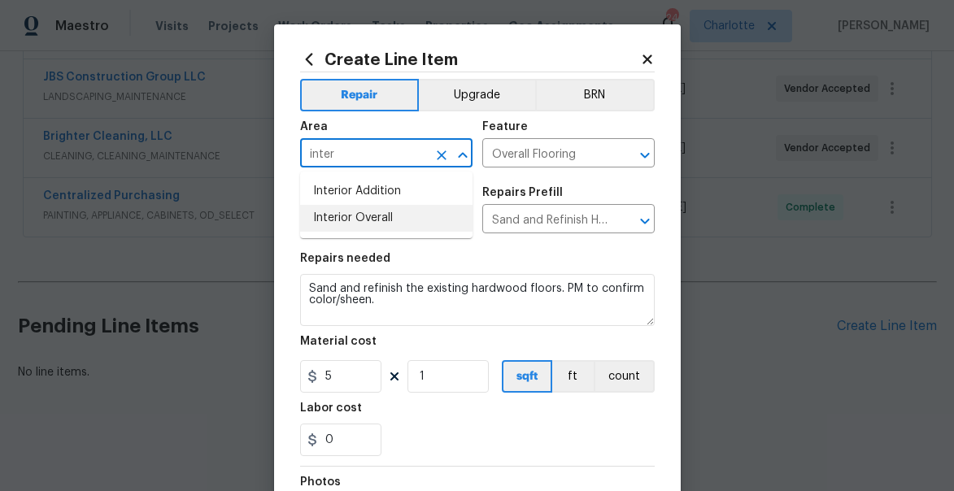
click at [364, 218] on li "Interior Overall" at bounding box center [386, 218] width 172 height 27
type input "Interior Overall"
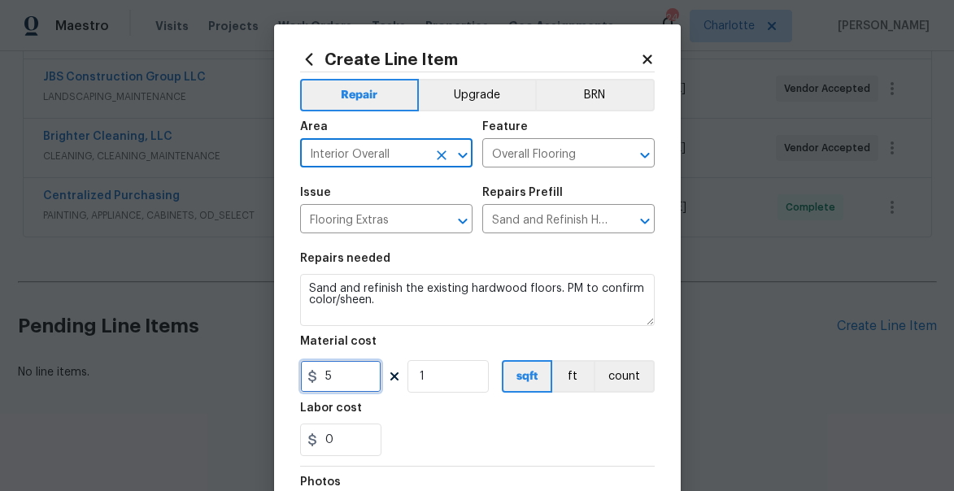
click at [331, 378] on input "5" at bounding box center [340, 376] width 81 height 33
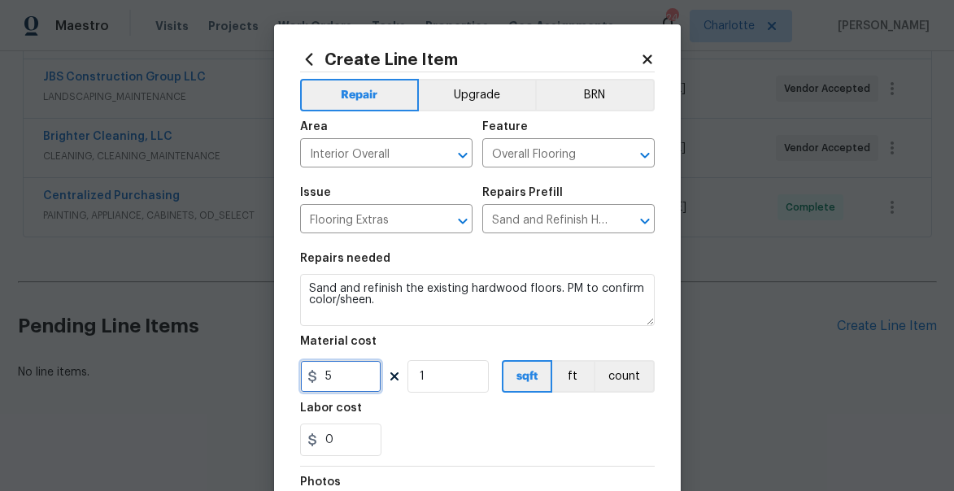
click at [331, 378] on input "5" at bounding box center [340, 376] width 81 height 33
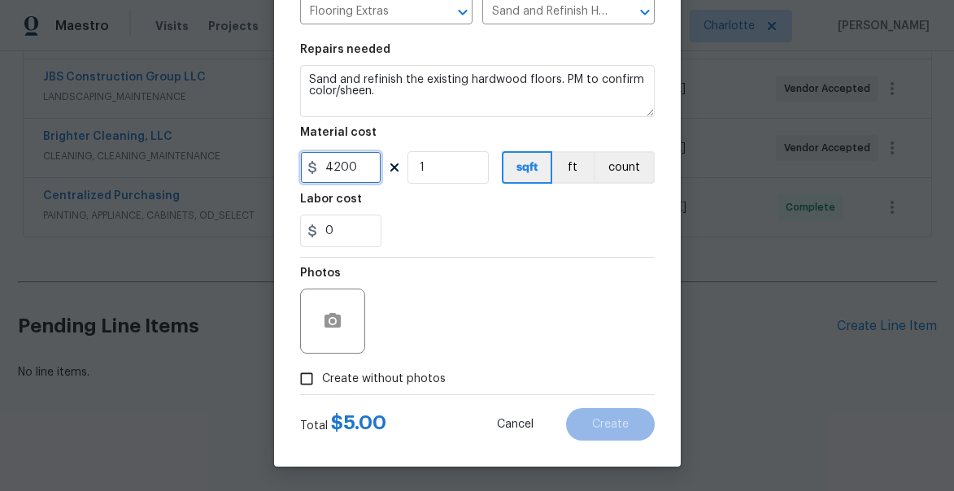
type input "4200"
click at [340, 385] on span "Create without photos" at bounding box center [384, 379] width 124 height 17
click at [322, 385] on input "Create without photos" at bounding box center [306, 379] width 31 height 31
checkbox input "true"
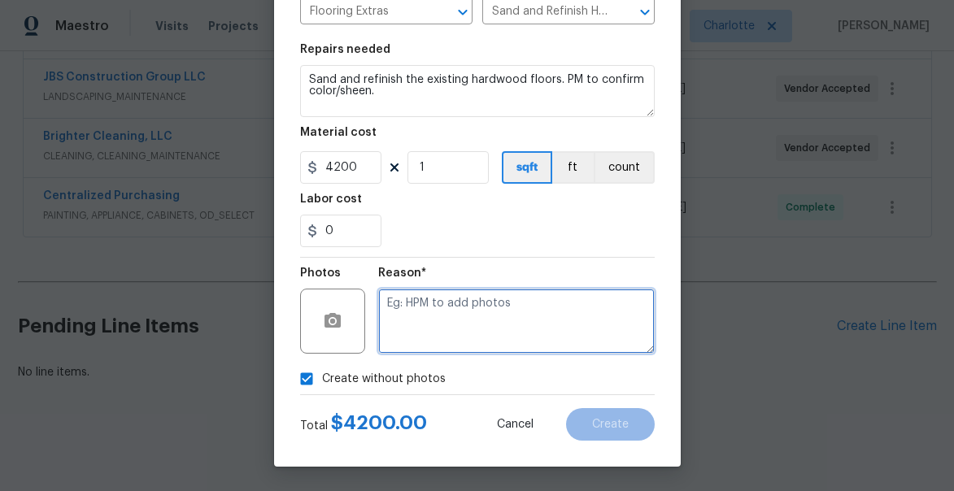
click at [423, 311] on textarea at bounding box center [516, 321] width 276 height 65
type textarea "will add"
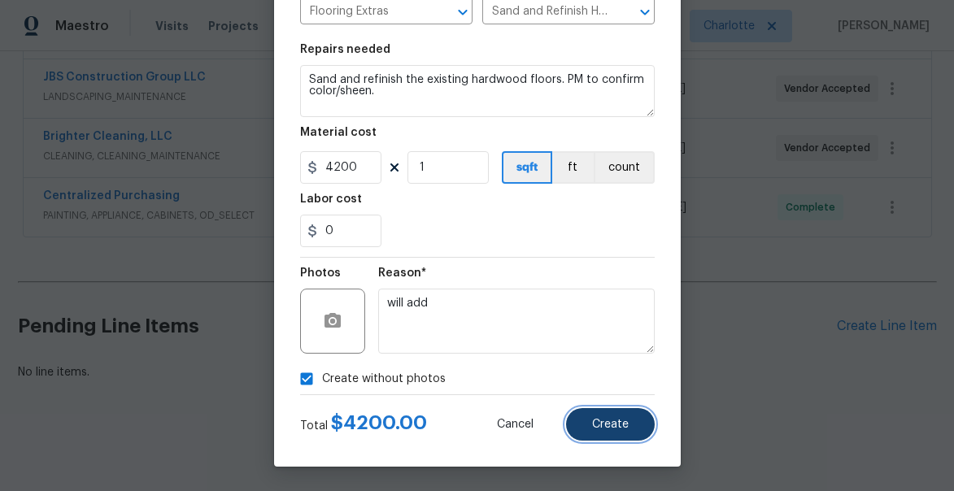
click at [605, 432] on button "Create" at bounding box center [610, 424] width 89 height 33
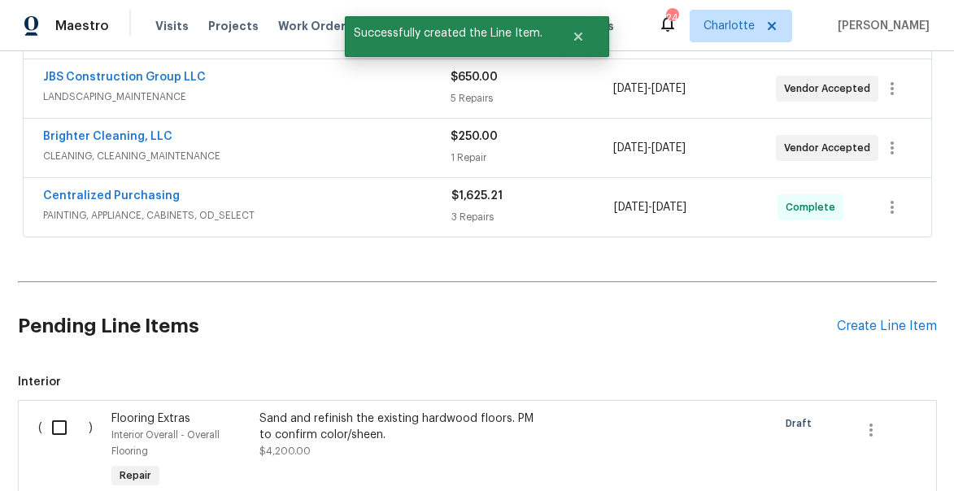
click at [57, 428] on input "checkbox" at bounding box center [65, 428] width 46 height 34
checkbox input "true"
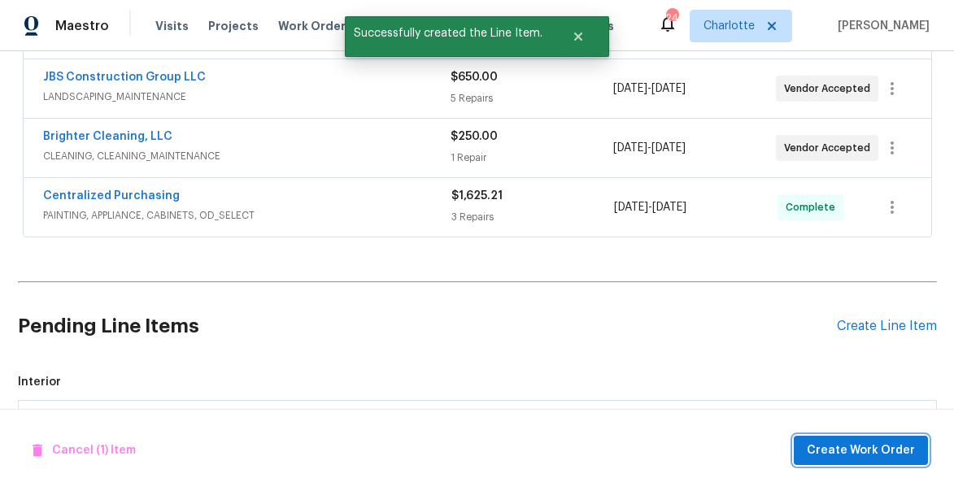
click at [873, 446] on span "Create Work Order" at bounding box center [861, 451] width 108 height 20
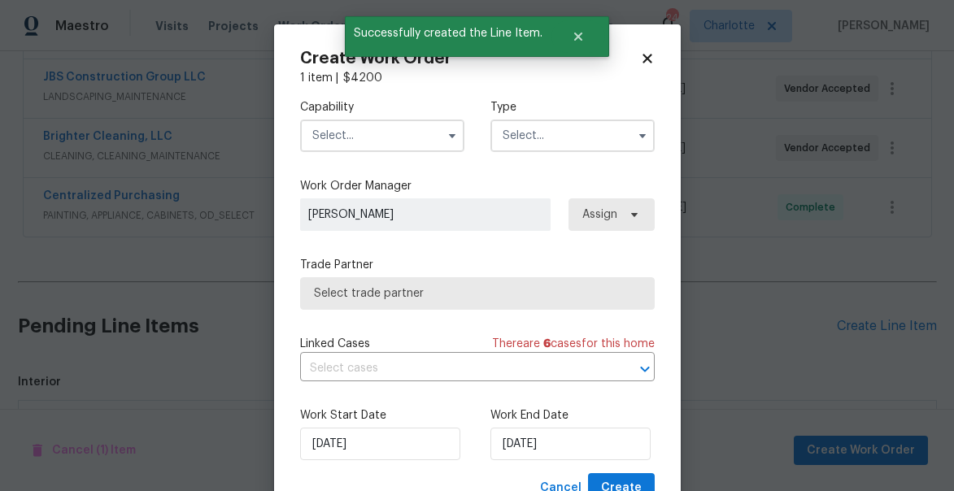
click at [388, 141] on input "text" at bounding box center [382, 136] width 164 height 33
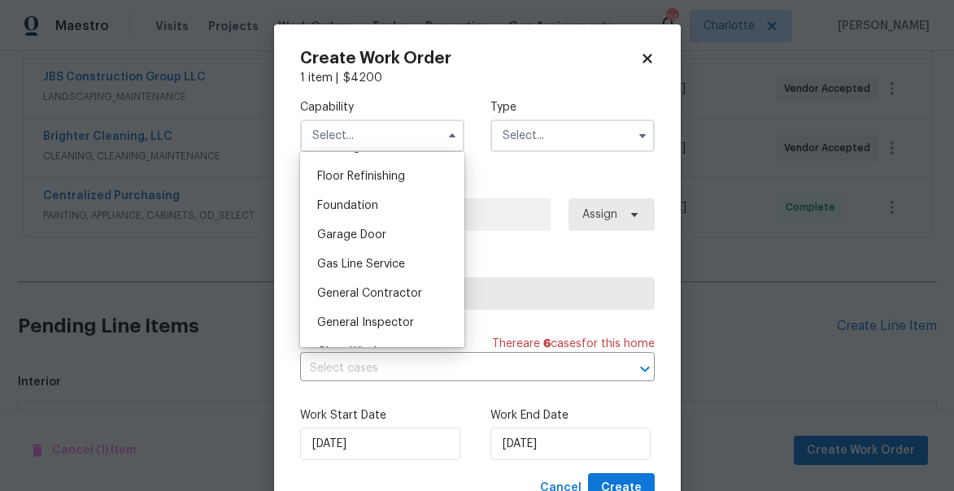
scroll to position [656, 0]
click at [396, 284] on div "General Contractor" at bounding box center [382, 291] width 156 height 29
type input "General Contractor"
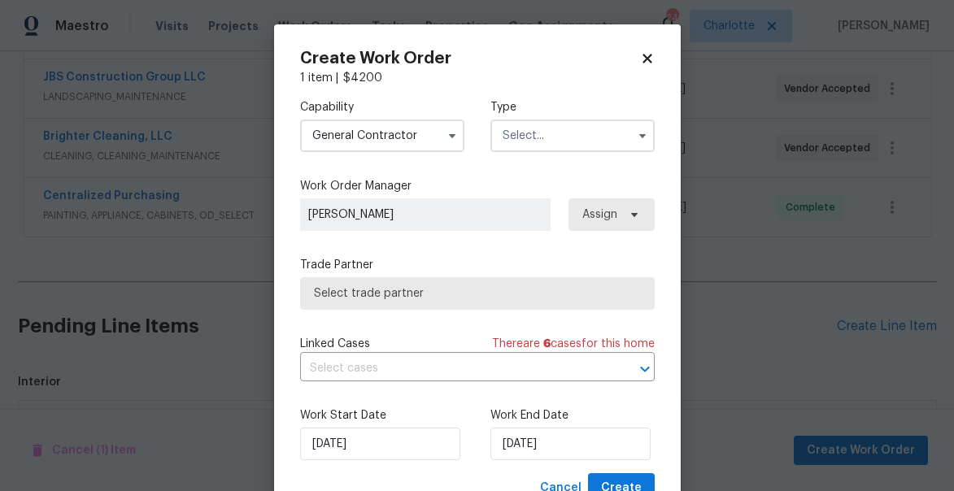
click at [536, 137] on input "text" at bounding box center [572, 136] width 164 height 33
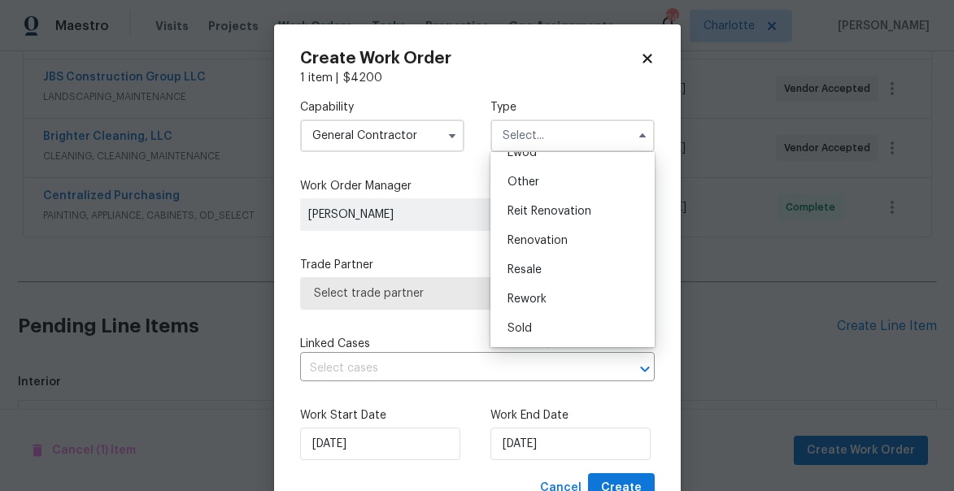
scroll to position [12, 0]
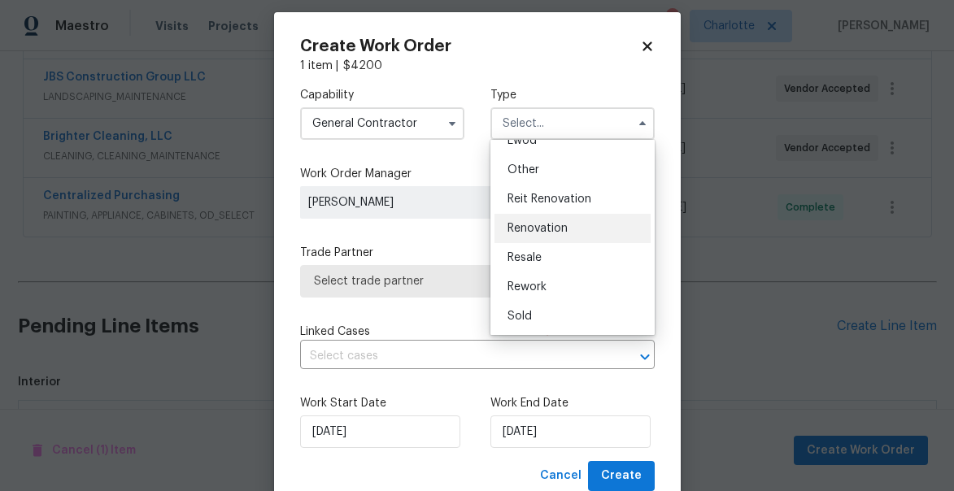
click at [529, 225] on span "Renovation" at bounding box center [537, 228] width 60 height 11
type input "Renovation"
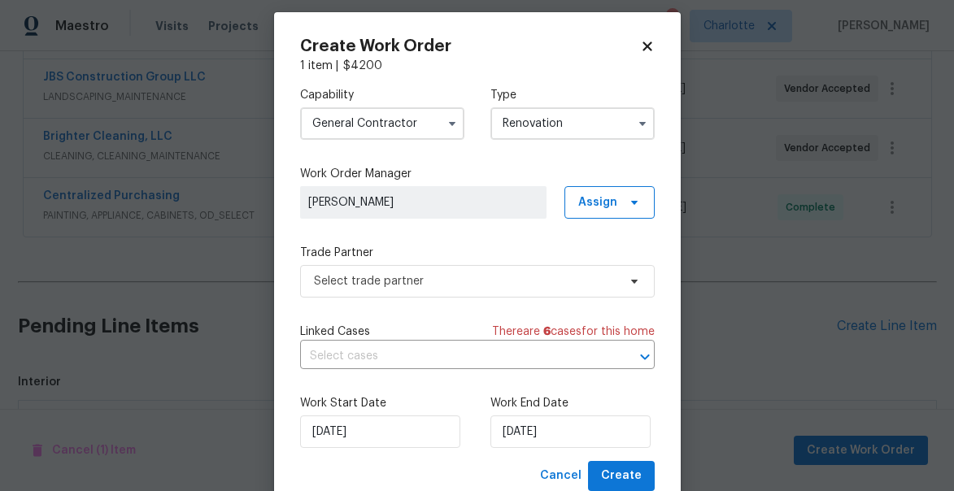
scroll to position [0, 0]
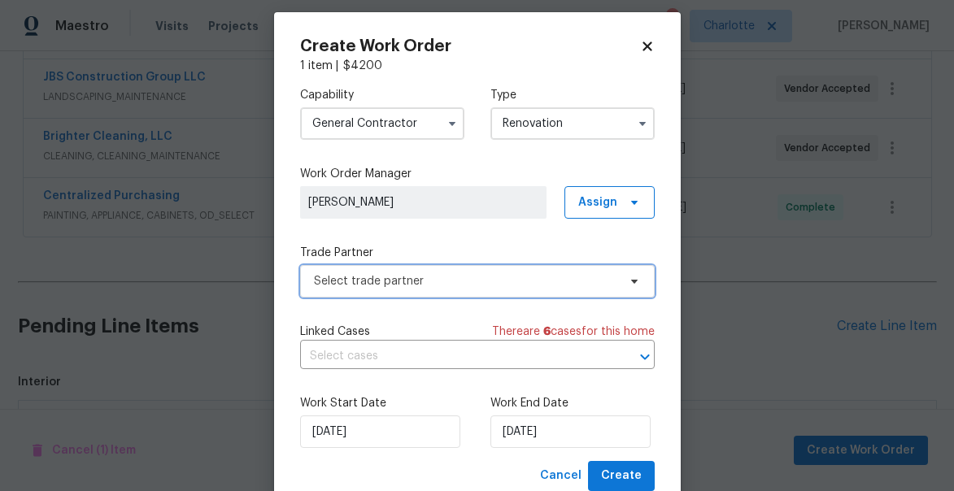
click at [351, 284] on span "Select trade partner" at bounding box center [465, 281] width 303 height 16
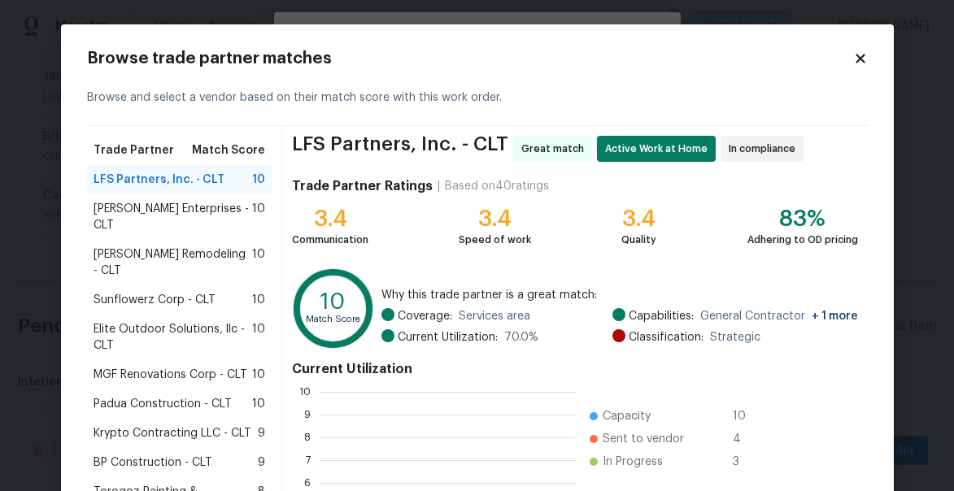
scroll to position [228, 258]
click at [163, 180] on span "LFS Partners, Inc. - CLT" at bounding box center [159, 180] width 131 height 16
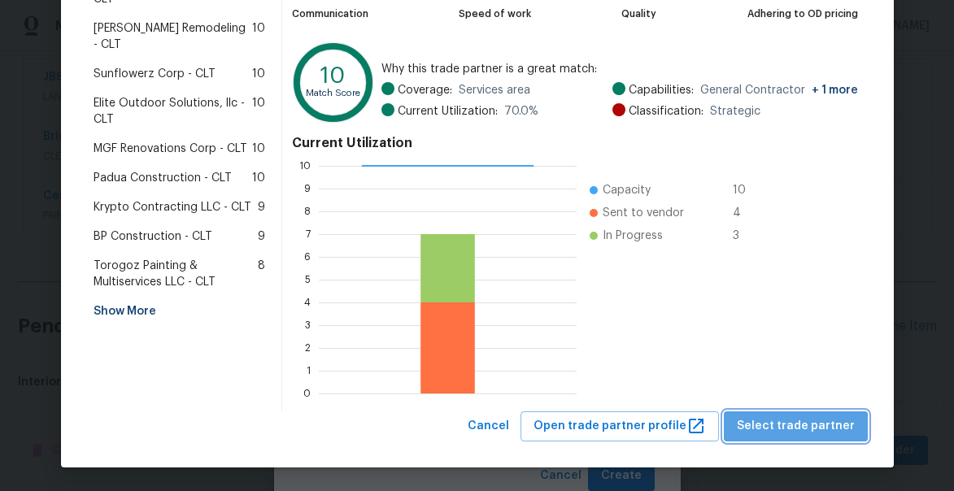
click at [825, 419] on span "Select trade partner" at bounding box center [796, 426] width 118 height 20
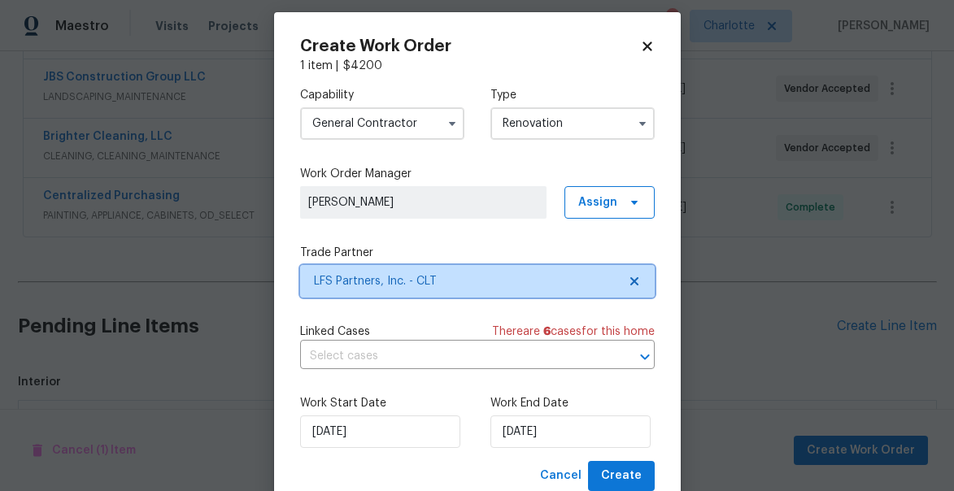
scroll to position [63, 0]
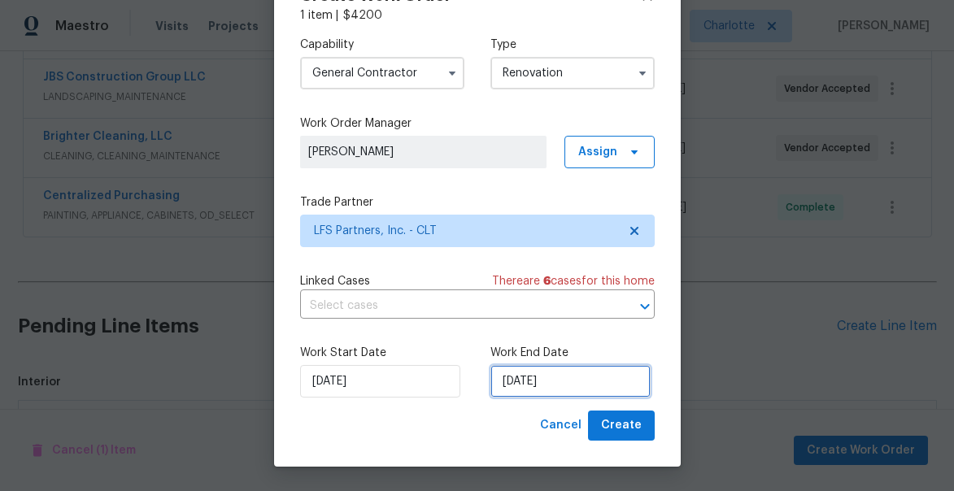
click at [556, 376] on input "10/1/2025" at bounding box center [570, 381] width 160 height 33
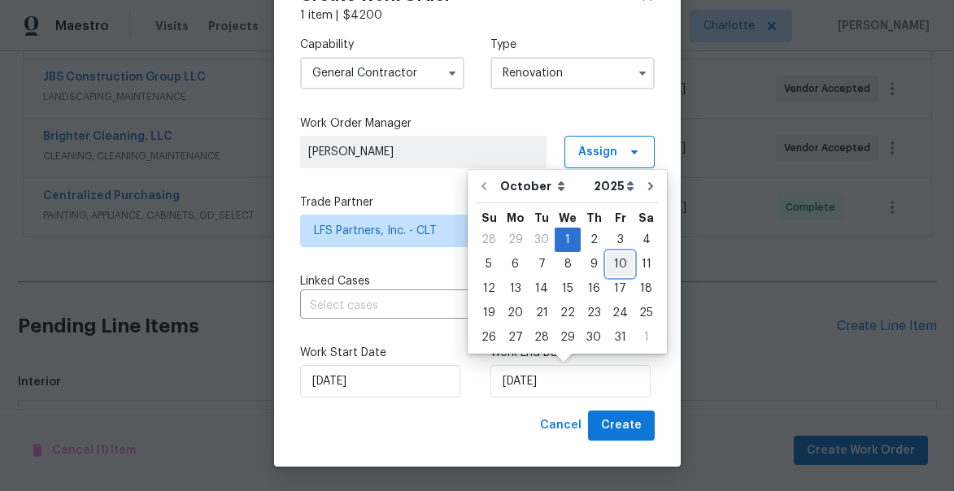
click at [620, 266] on div "10" at bounding box center [620, 264] width 27 height 23
type input "[DATE]"
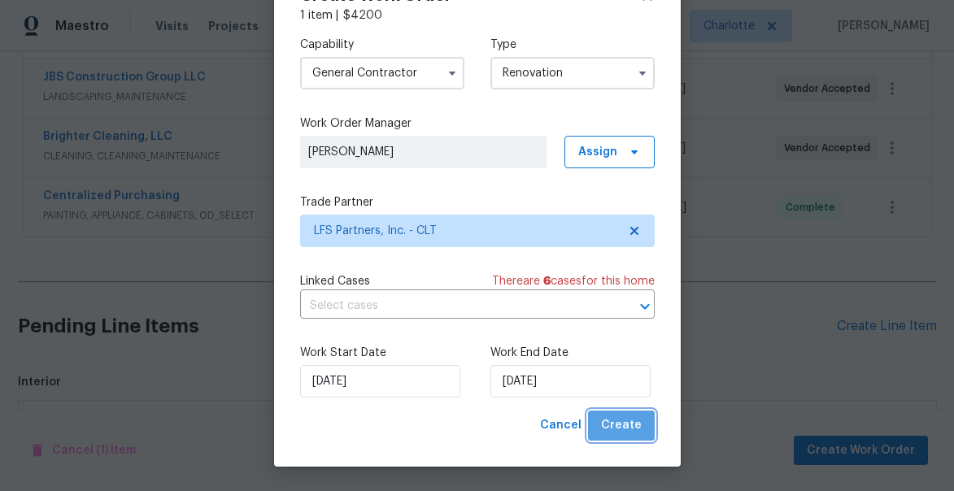
click at [647, 432] on button "Create" at bounding box center [621, 426] width 67 height 30
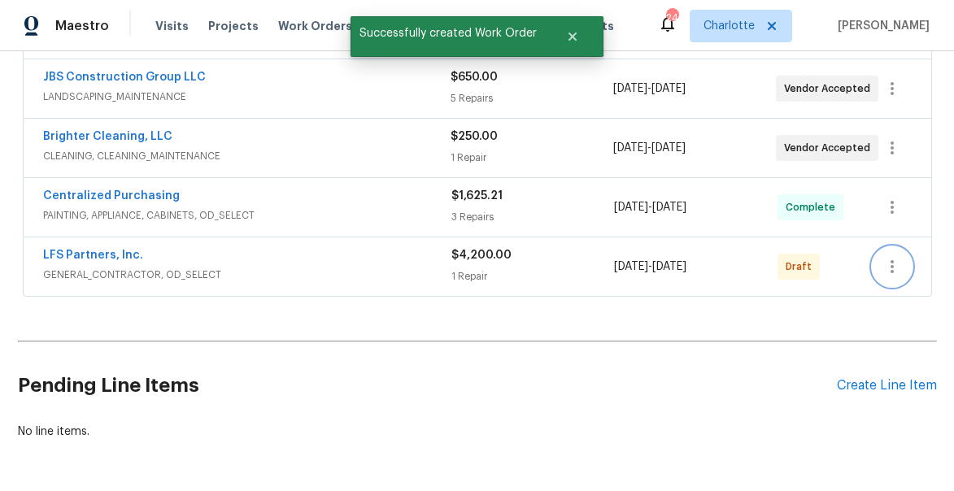
click at [885, 273] on icon "button" at bounding box center [892, 267] width 20 height 20
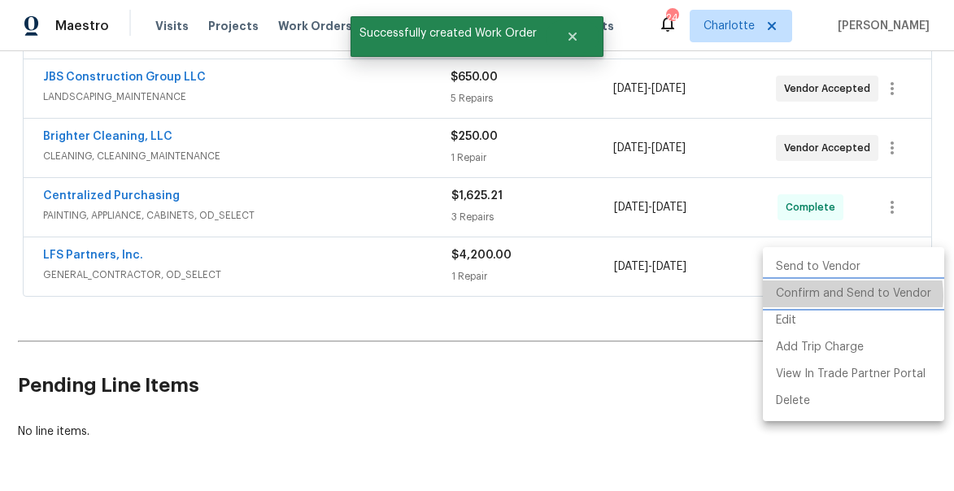
click at [847, 296] on li "Confirm and Send to Vendor" at bounding box center [853, 294] width 181 height 27
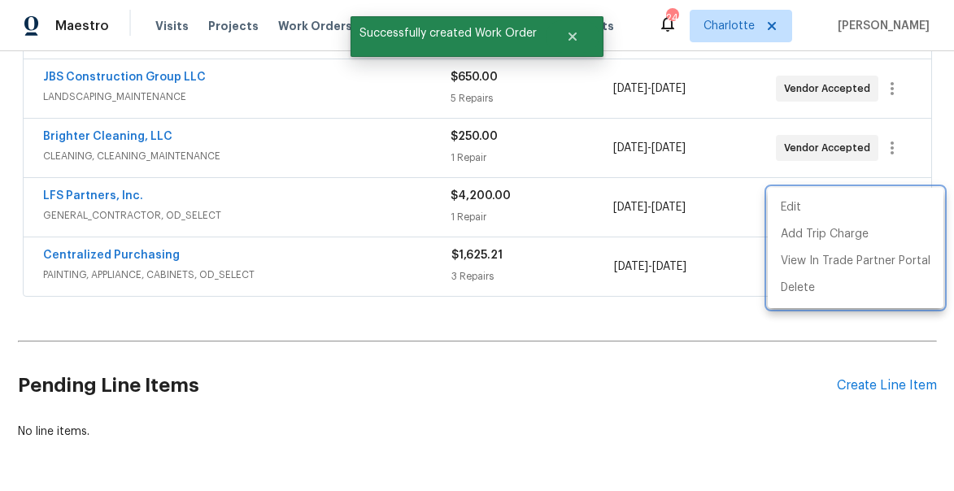
click at [603, 363] on div at bounding box center [477, 245] width 954 height 491
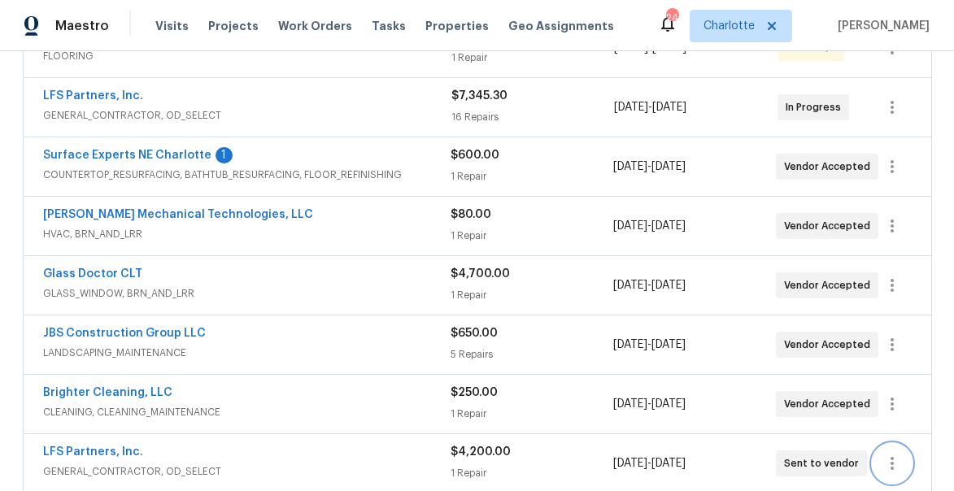
scroll to position [194, 0]
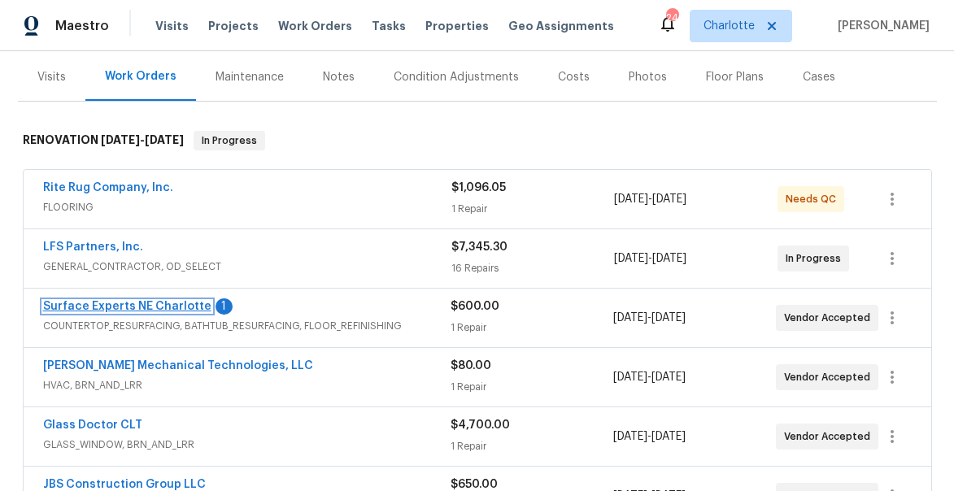
click at [116, 303] on link "Surface Experts NE Charlotte" at bounding box center [127, 306] width 168 height 11
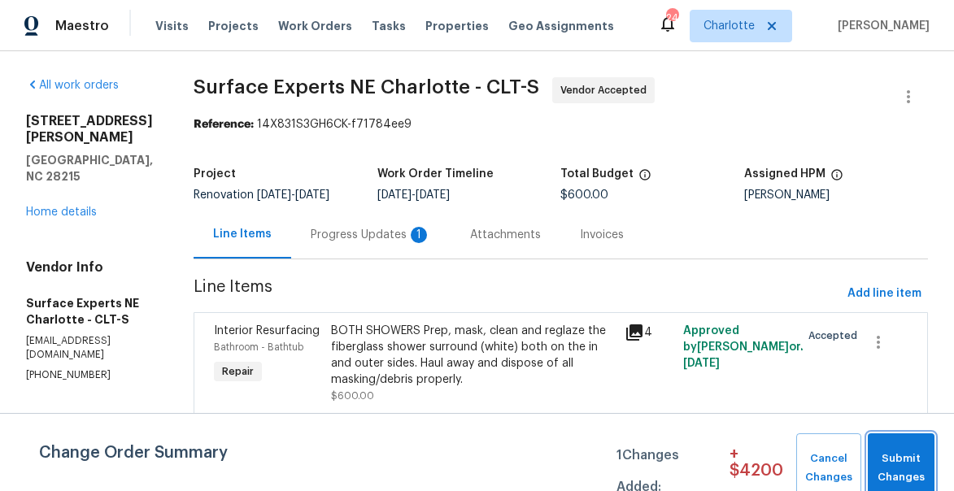
click at [900, 453] on span "Submit Changes" at bounding box center [901, 468] width 50 height 37
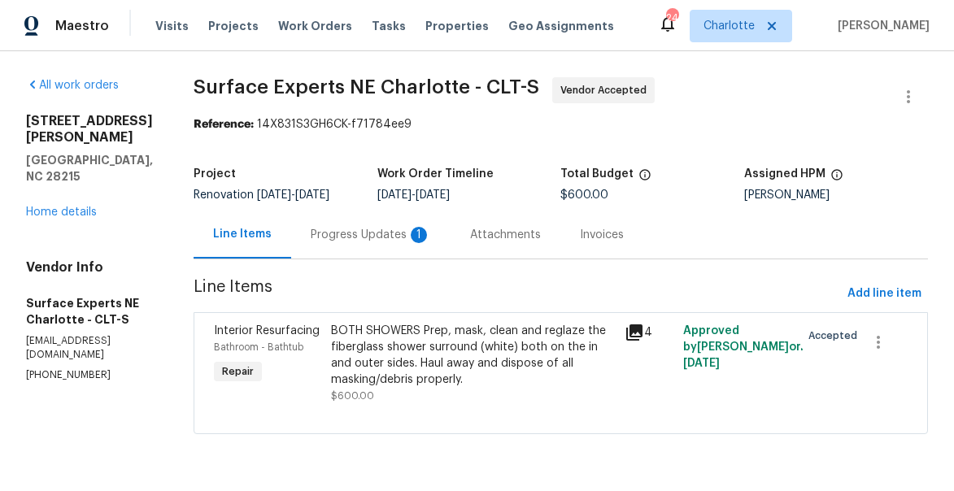
click at [364, 238] on div "Progress Updates 1" at bounding box center [371, 235] width 120 height 16
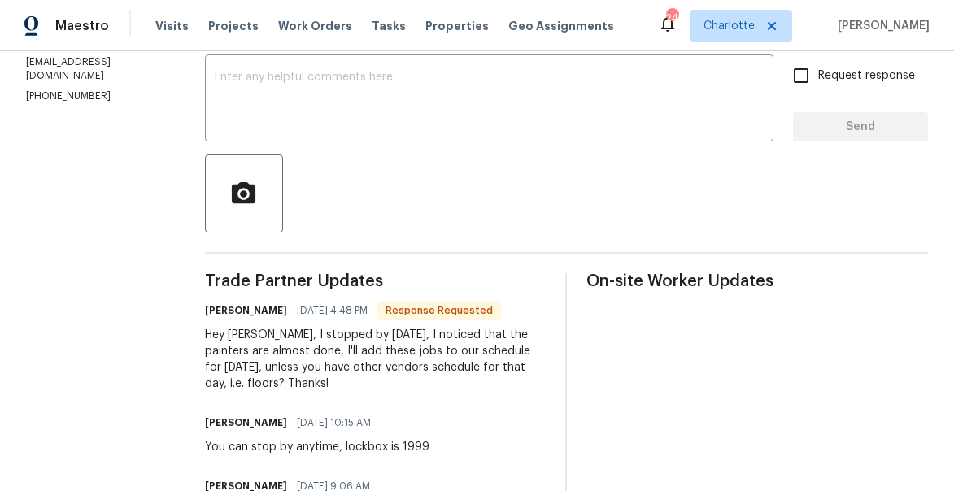
scroll to position [281, 0]
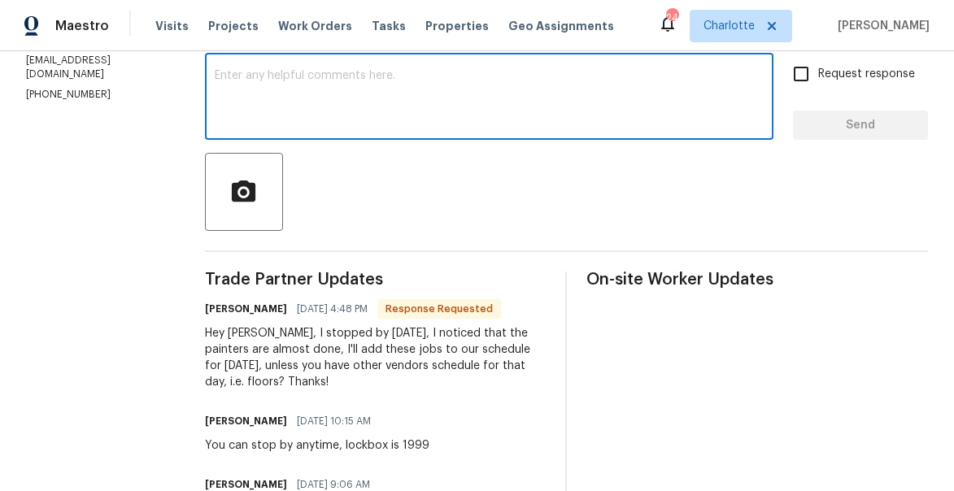
click at [318, 112] on textarea at bounding box center [489, 98] width 549 height 57
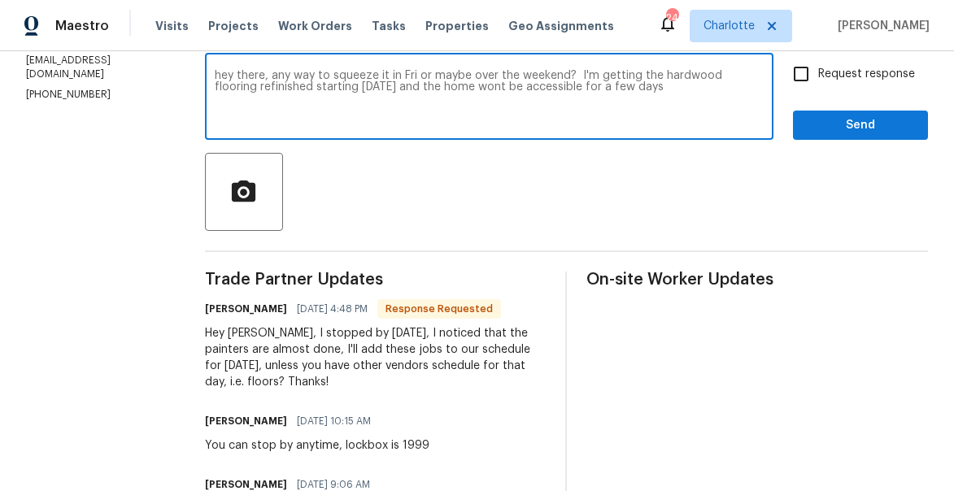
type textarea "hey there, any way to squeeze it in Fri or maybe over the weekend? I'm getting …"
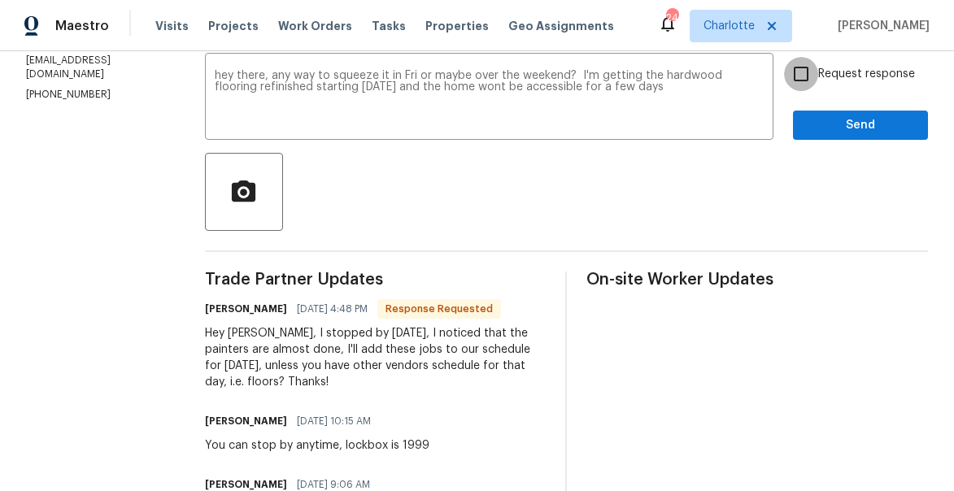
click at [808, 85] on input "Request response" at bounding box center [801, 74] width 34 height 34
checkbox input "true"
click at [693, 106] on textarea "hey there, any way to squeeze it in Fri or maybe over the weekend? I'm getting …" at bounding box center [489, 98] width 549 height 57
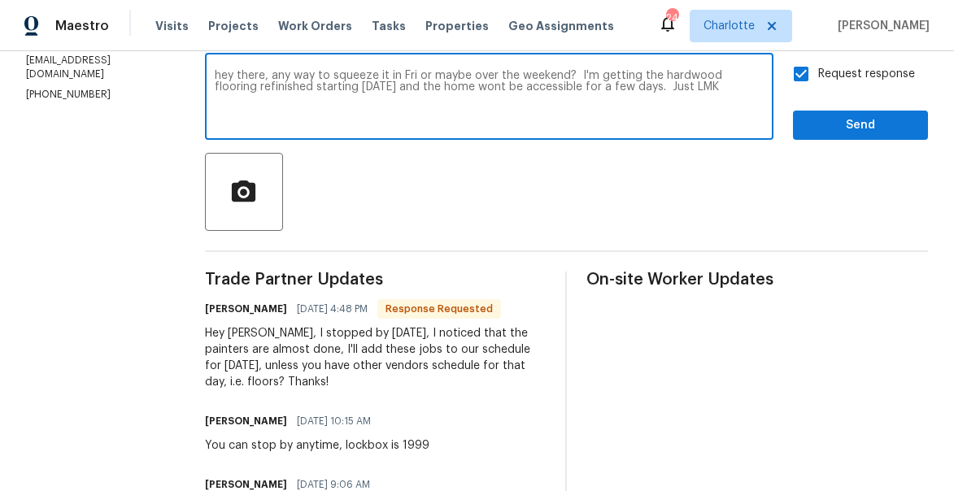
type textarea "hey there, any way to squeeze it in Fri or maybe over the weekend? I'm getting …"
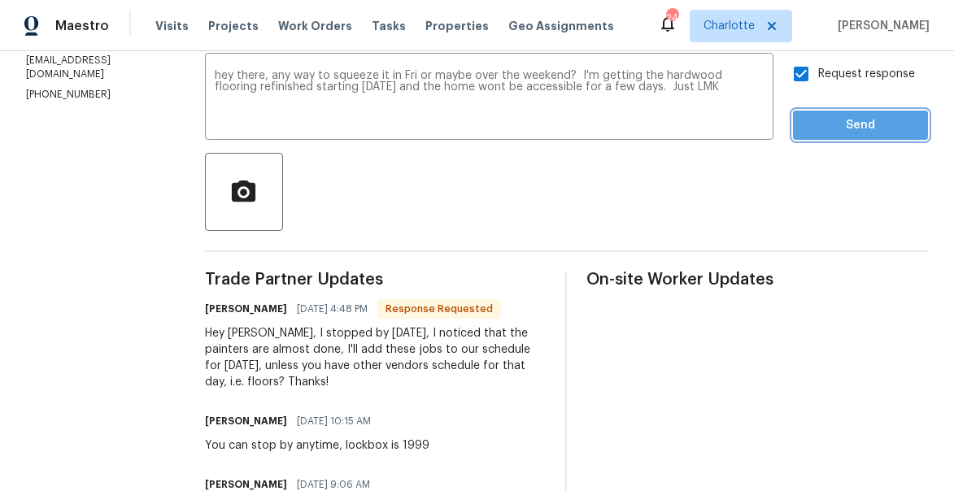
click at [874, 129] on span "Send" at bounding box center [860, 125] width 109 height 20
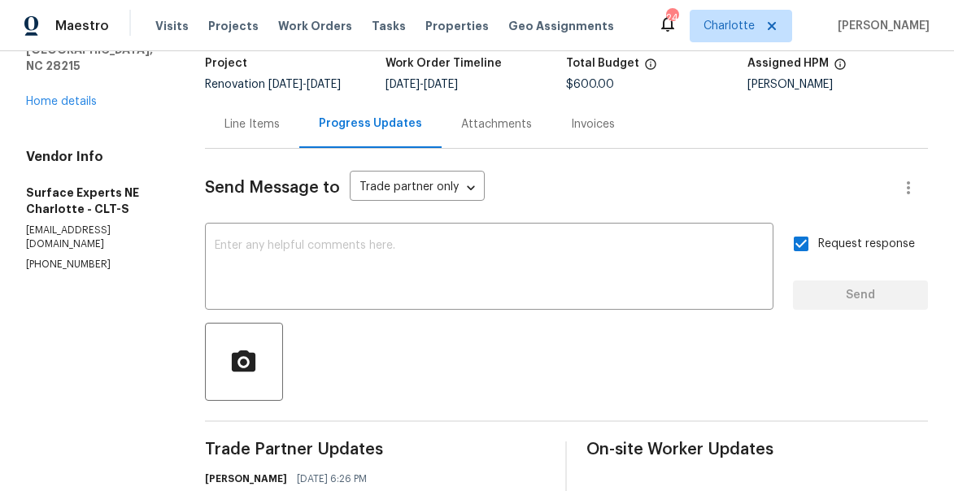
scroll to position [0, 0]
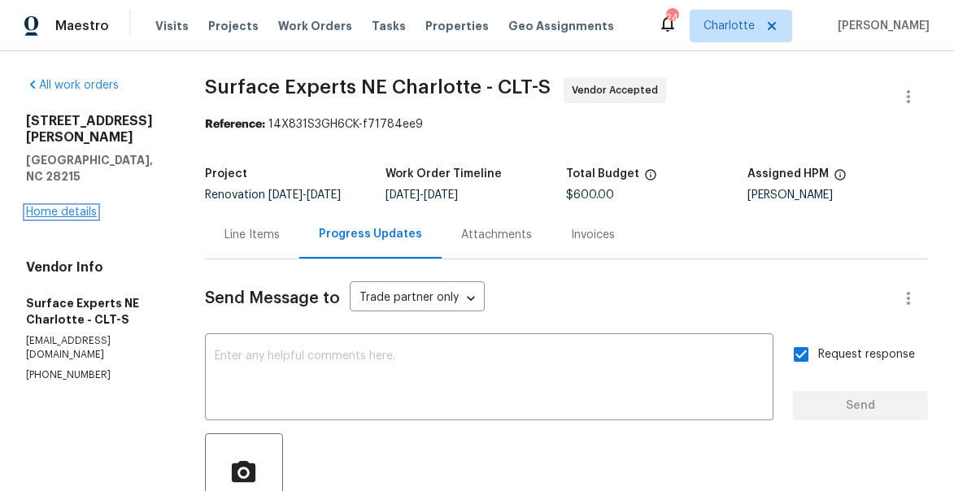
click at [76, 207] on link "Home details" at bounding box center [61, 212] width 71 height 11
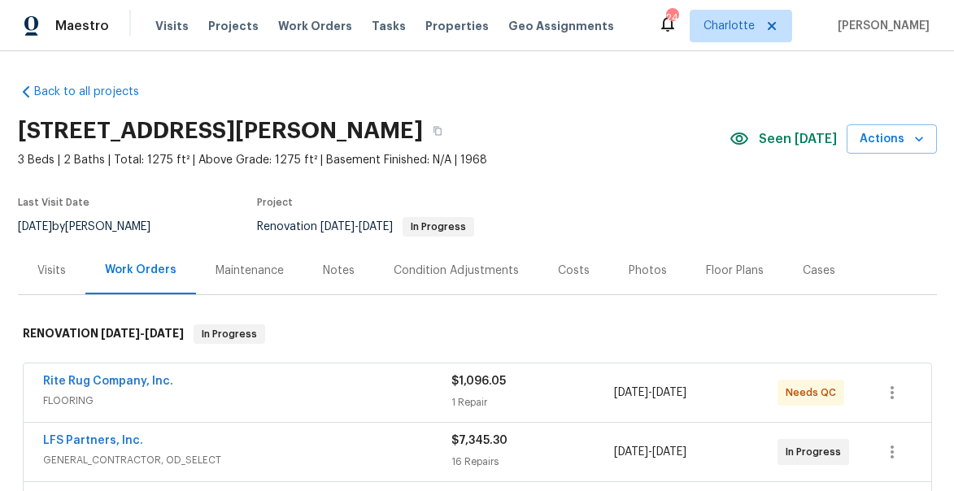
click at [324, 270] on div "Notes" at bounding box center [339, 271] width 32 height 16
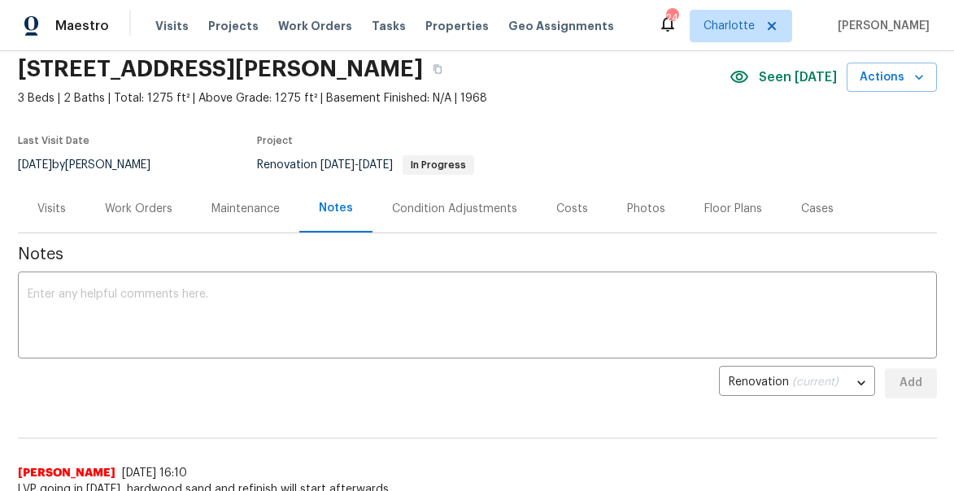
scroll to position [85, 0]
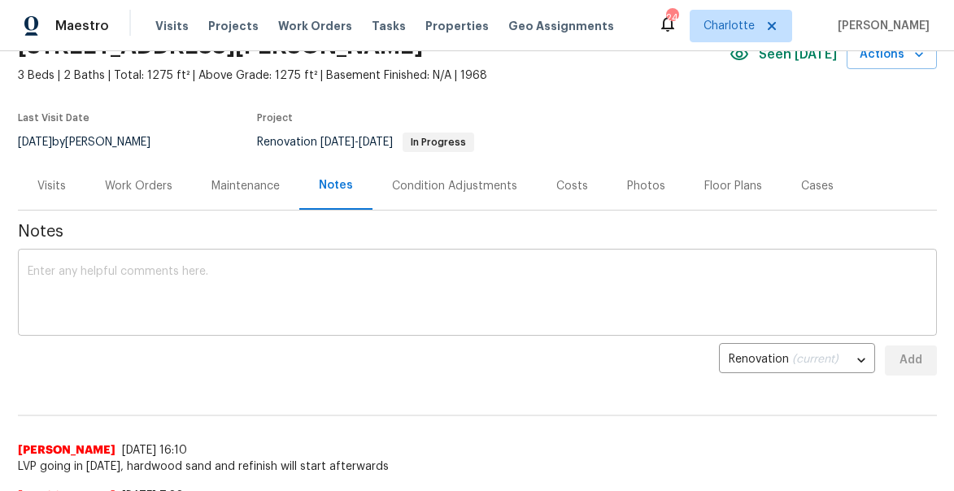
click at [272, 307] on textarea at bounding box center [477, 294] width 899 height 57
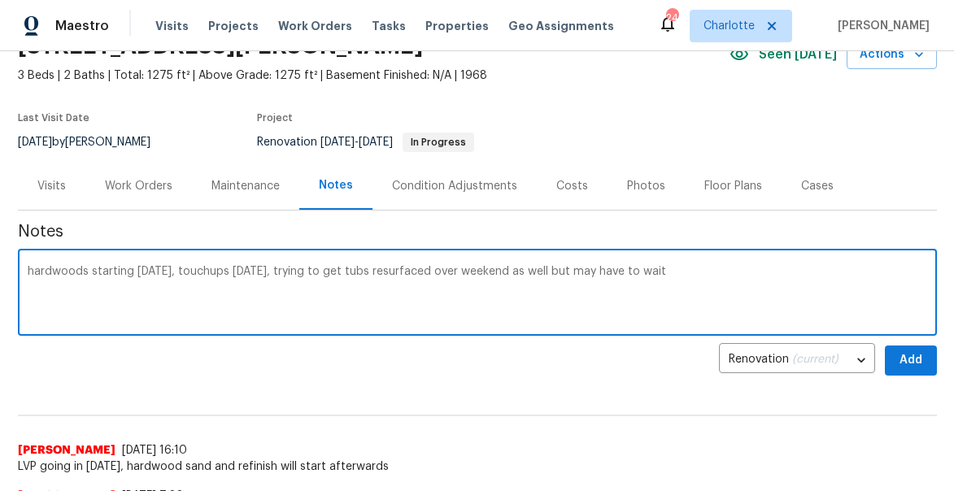
type textarea "hardwoods starting Monday, touchups on Thursday, trying to get tubs resurfaced …"
click at [916, 363] on span "Add" at bounding box center [911, 360] width 26 height 20
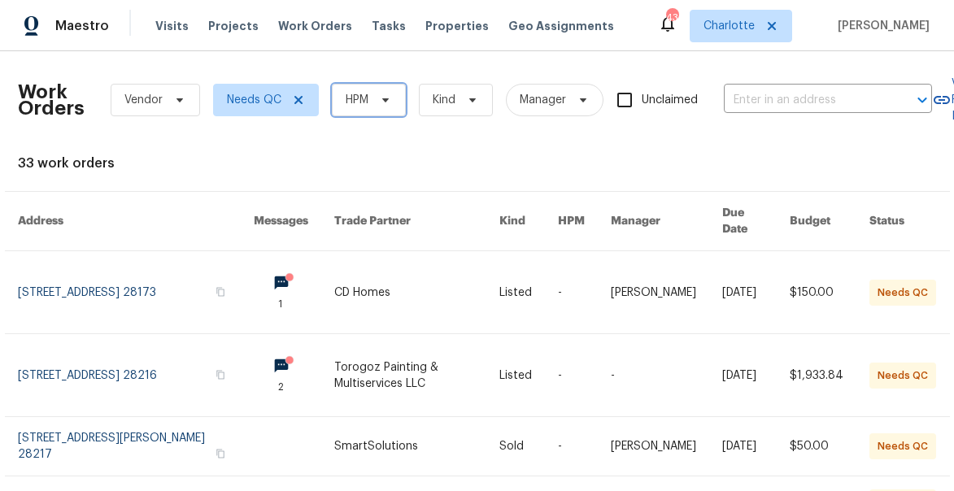
click at [353, 108] on span "HPM" at bounding box center [369, 100] width 74 height 33
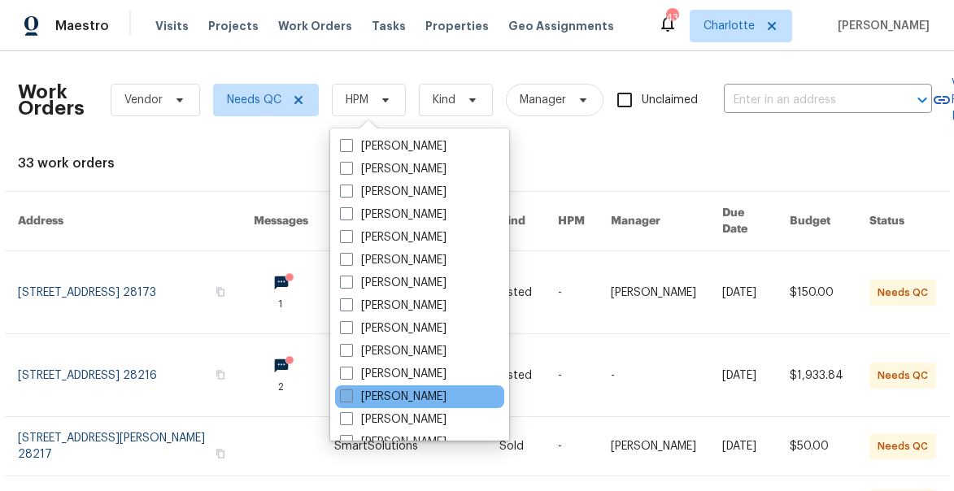
click at [351, 394] on span at bounding box center [346, 396] width 13 height 13
click at [350, 394] on input "[PERSON_NAME]" at bounding box center [345, 394] width 11 height 11
checkbox input "true"
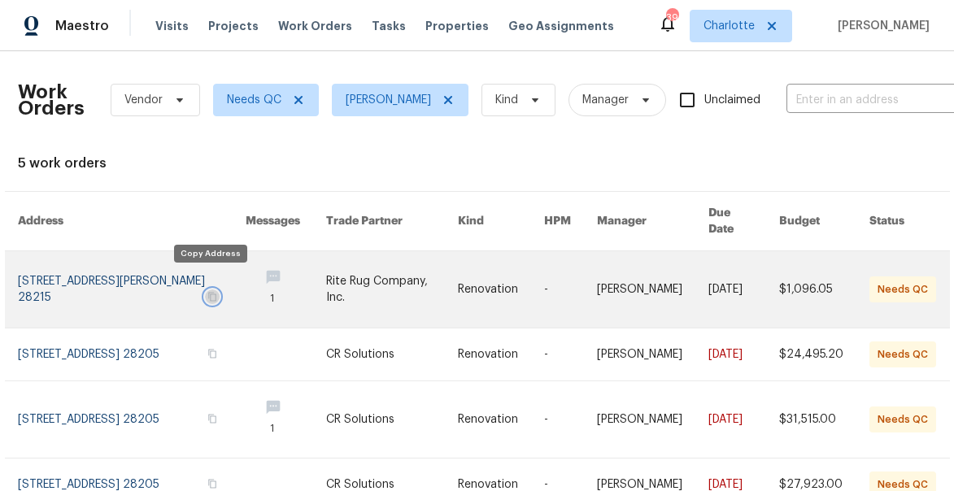
click at [212, 292] on icon "button" at bounding box center [212, 297] width 10 height 10
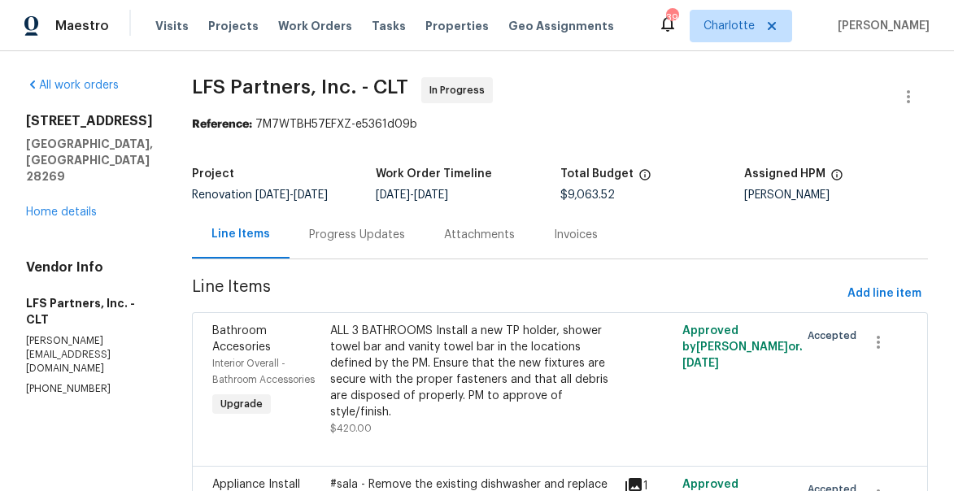
click at [50, 206] on div "[STREET_ADDRESS] Home details" at bounding box center [89, 166] width 127 height 107
click at [50, 207] on link "Home details" at bounding box center [61, 212] width 71 height 11
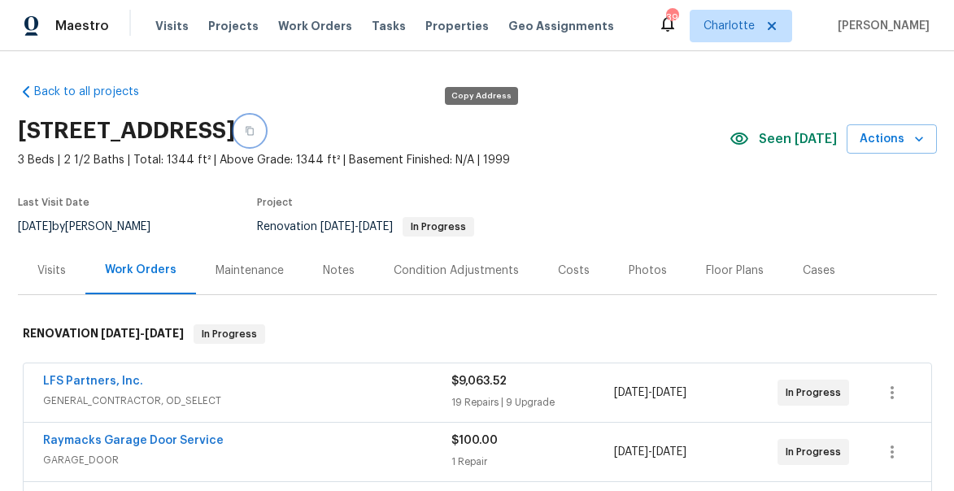
click at [255, 128] on icon "button" at bounding box center [250, 131] width 10 height 10
